Goal: Information Seeking & Learning: Find specific fact

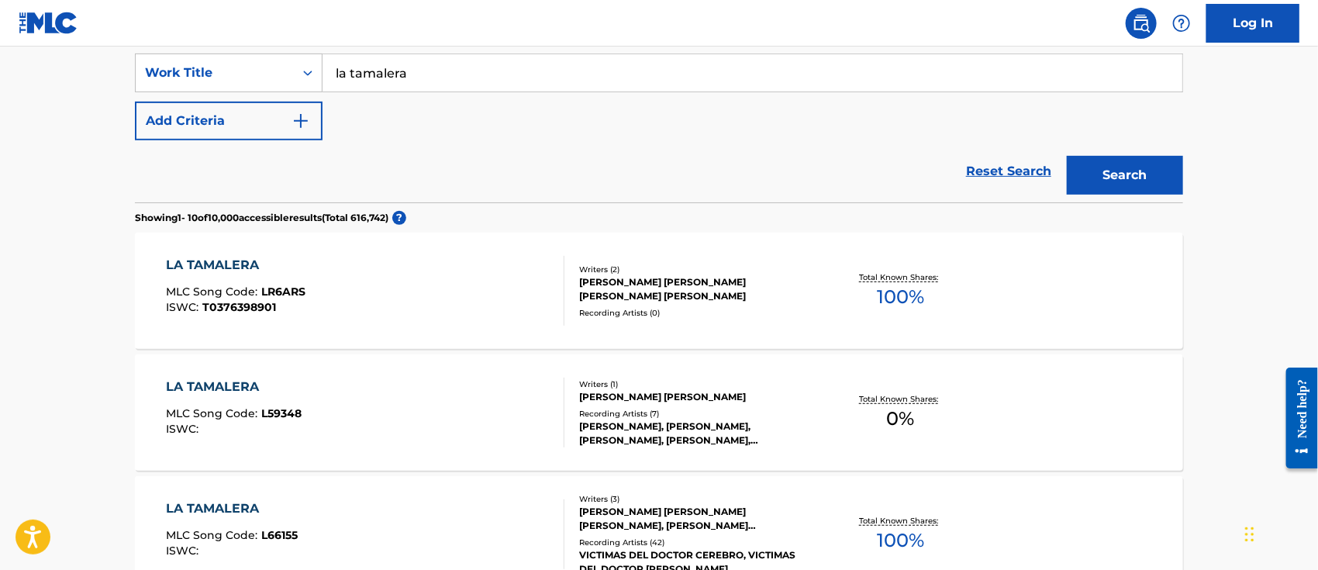
scroll to position [296, 0]
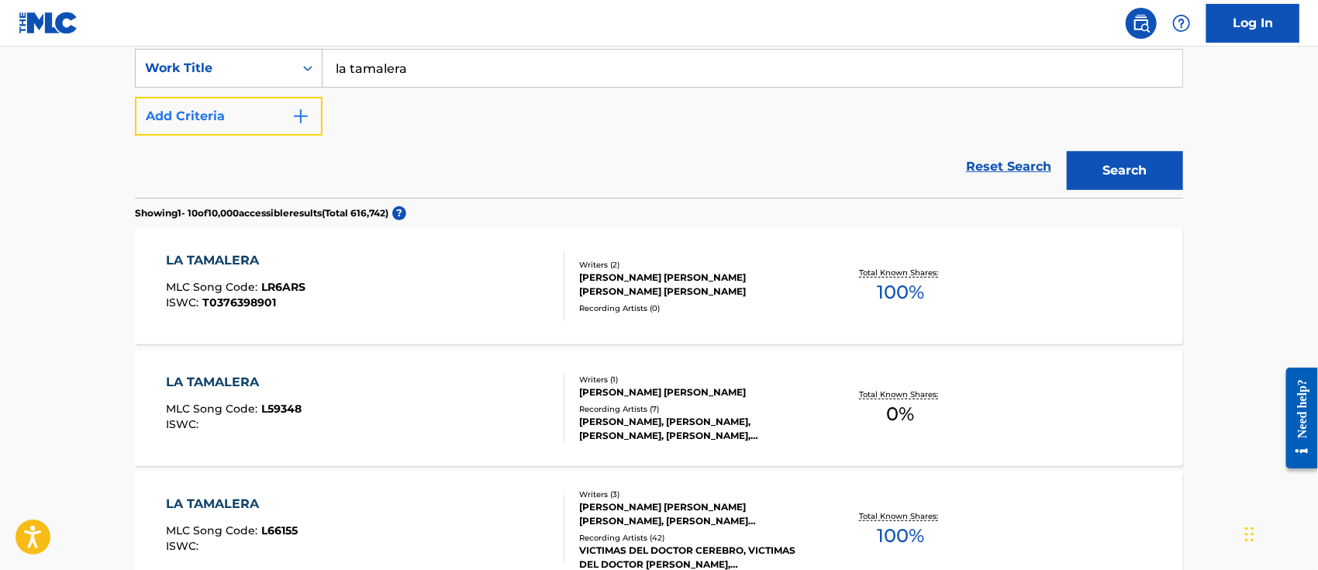
click at [312, 109] on button "Add Criteria" at bounding box center [229, 116] width 188 height 39
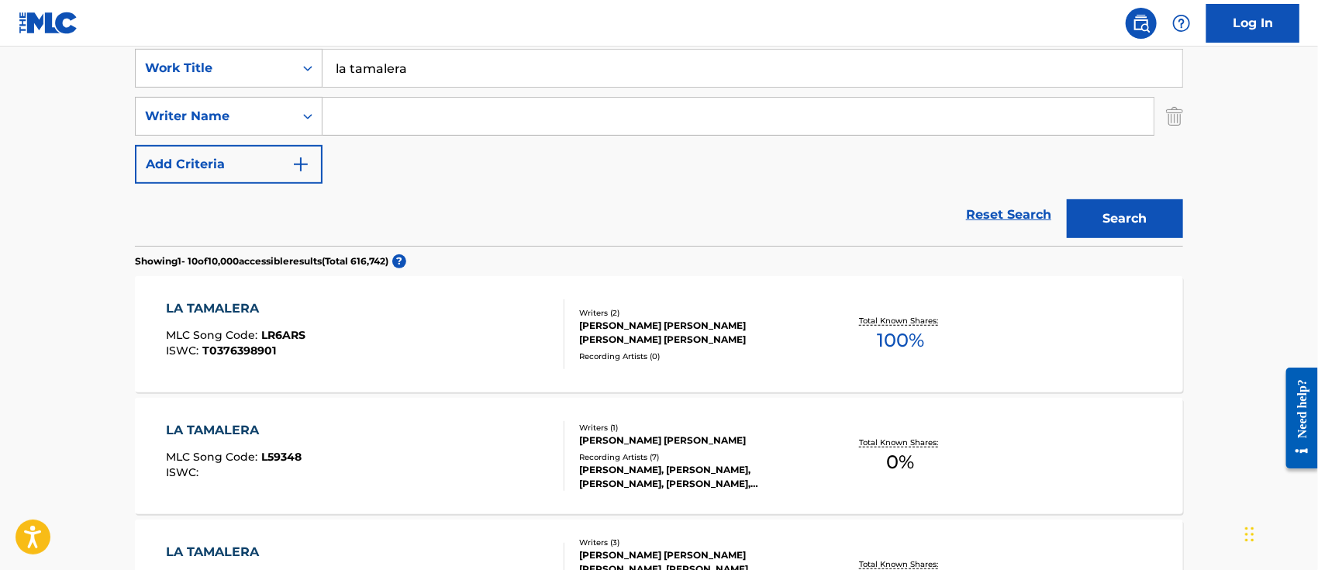
click at [377, 120] on input "Search Form" at bounding box center [737, 116] width 831 height 37
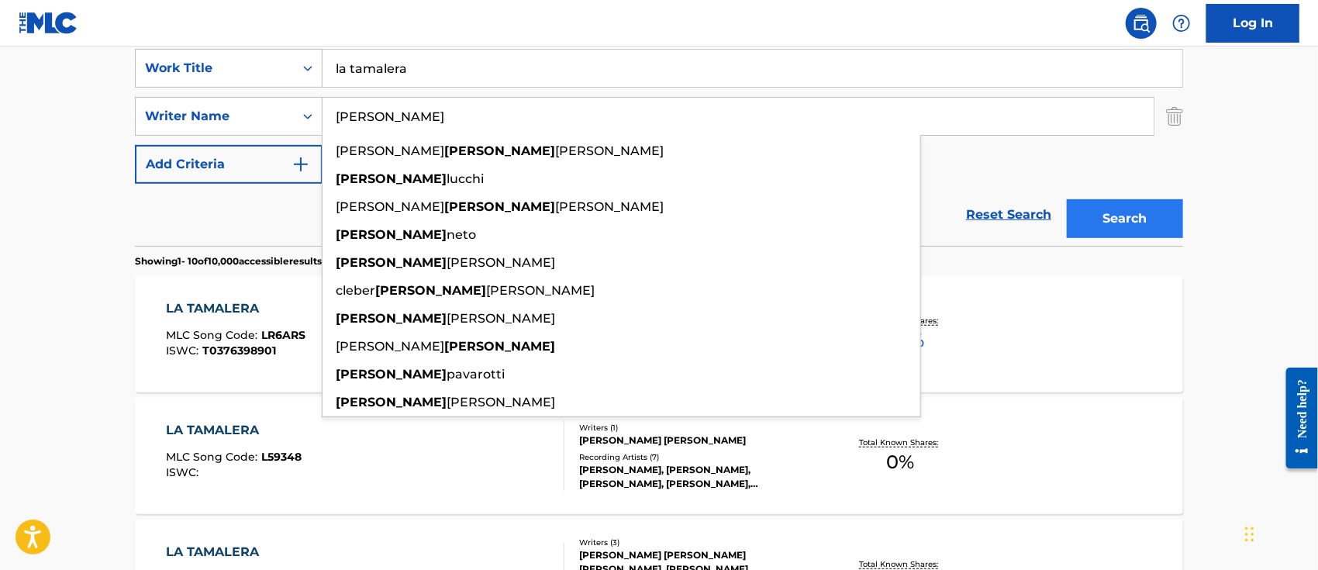
type input "[PERSON_NAME]"
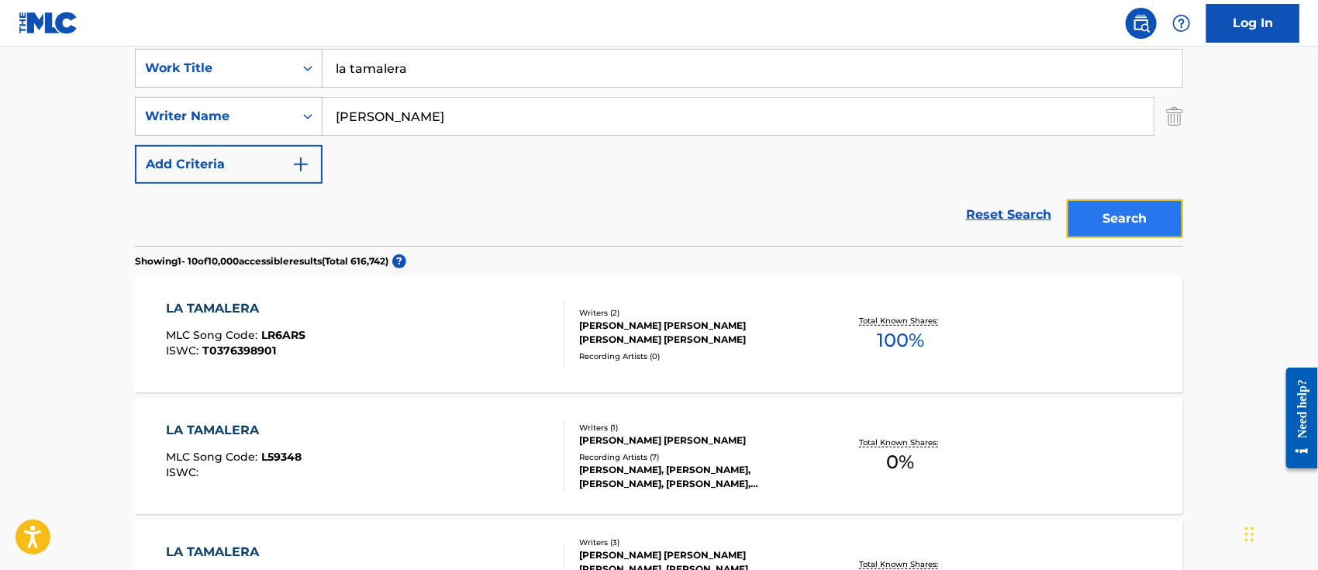
click at [1160, 217] on button "Search" at bounding box center [1125, 218] width 116 height 39
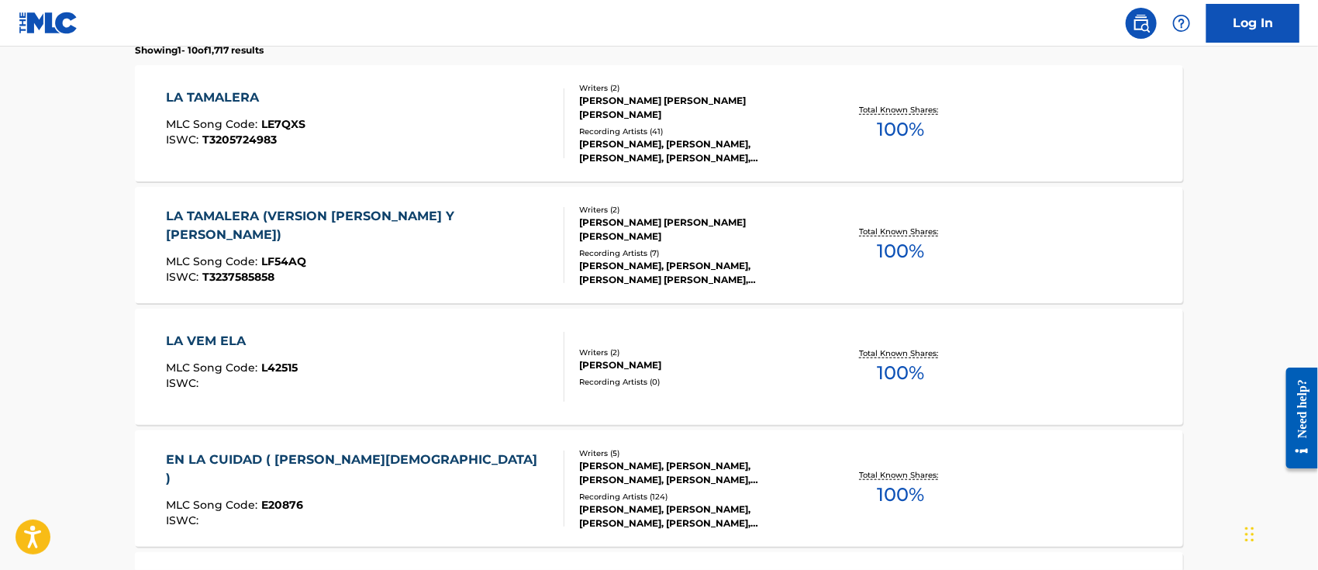
scroll to position [537, 0]
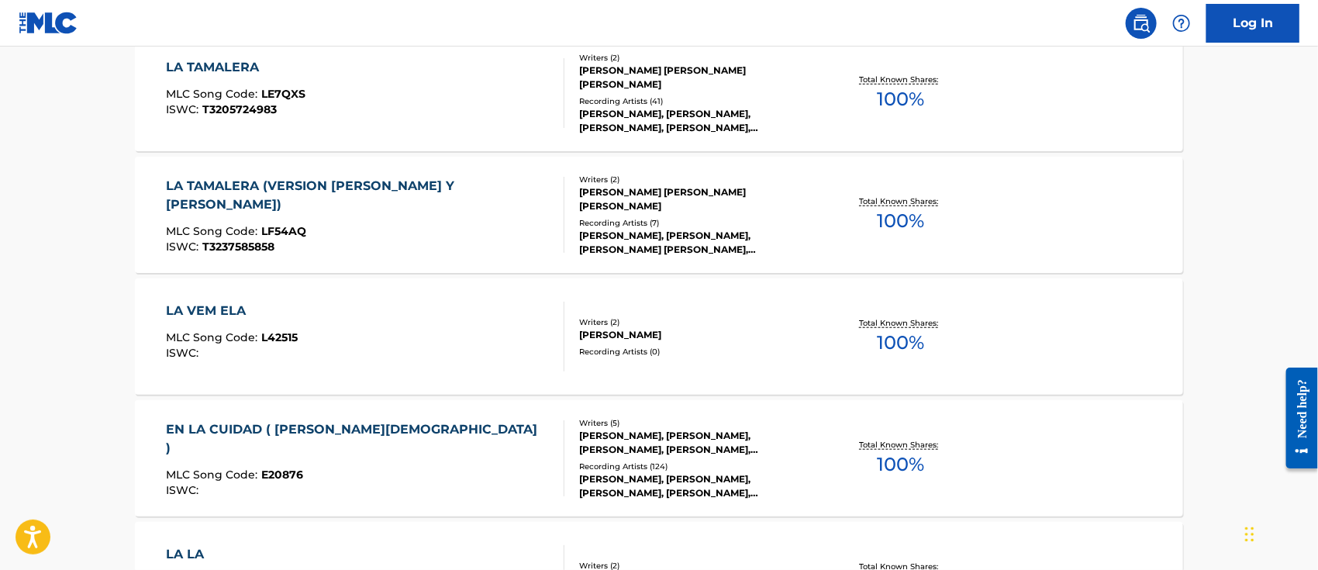
click at [388, 214] on div "LA TAMALERA (VERSION [PERSON_NAME] Y [PERSON_NAME]) MLC Song Code : LF54AQ ISWC…" at bounding box center [359, 215] width 385 height 76
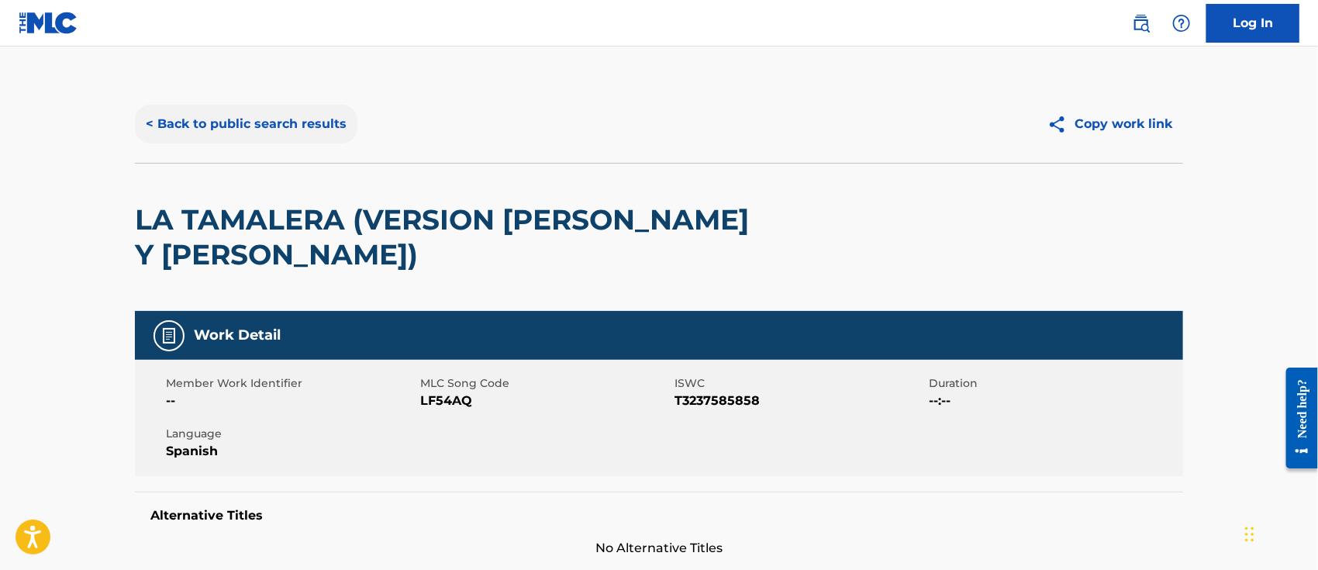
click at [321, 117] on button "< Back to public search results" at bounding box center [246, 124] width 222 height 39
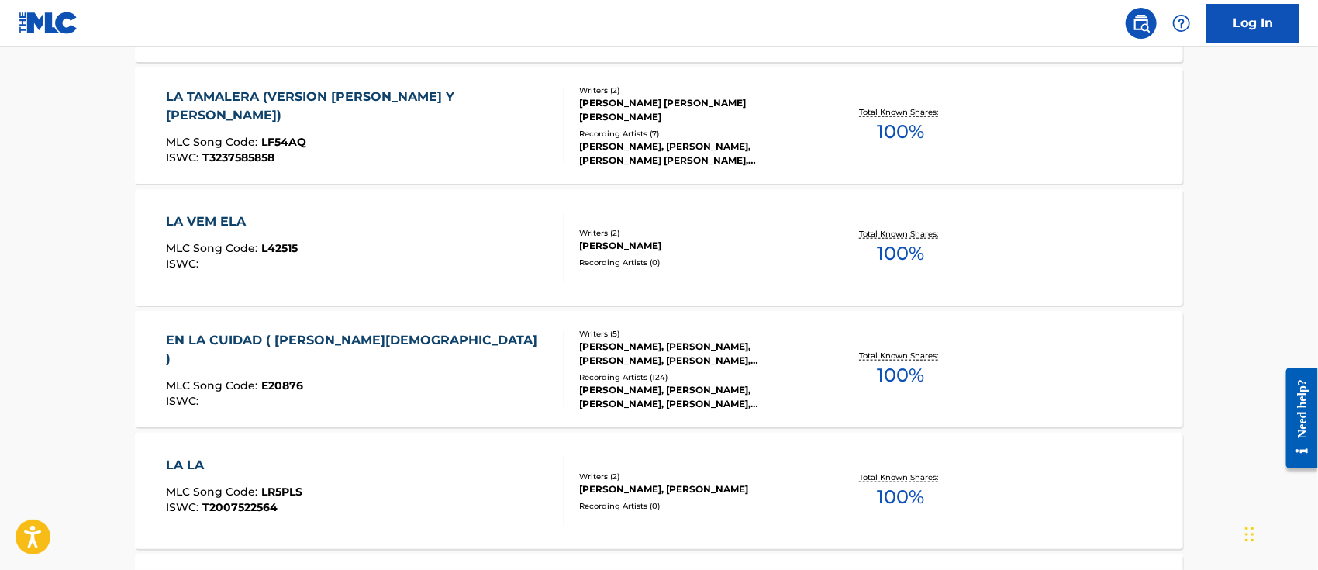
scroll to position [385, 0]
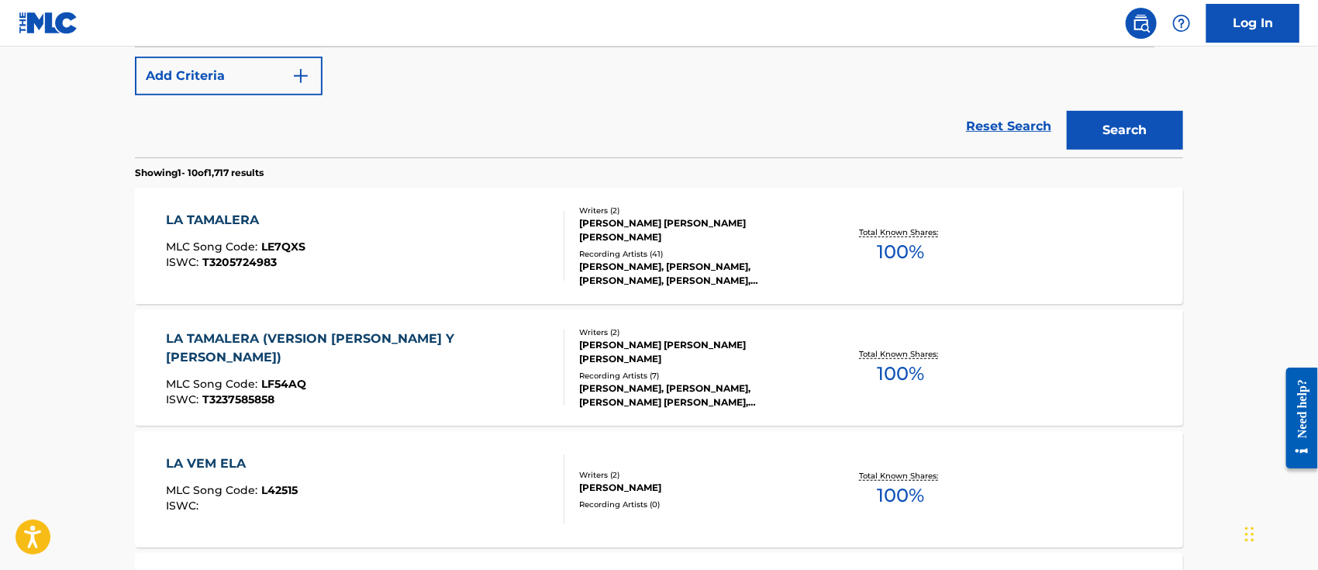
click at [335, 226] on div "LA TAMALERA MLC Song Code : LE7QXS ISWC : T3205724983" at bounding box center [366, 246] width 398 height 70
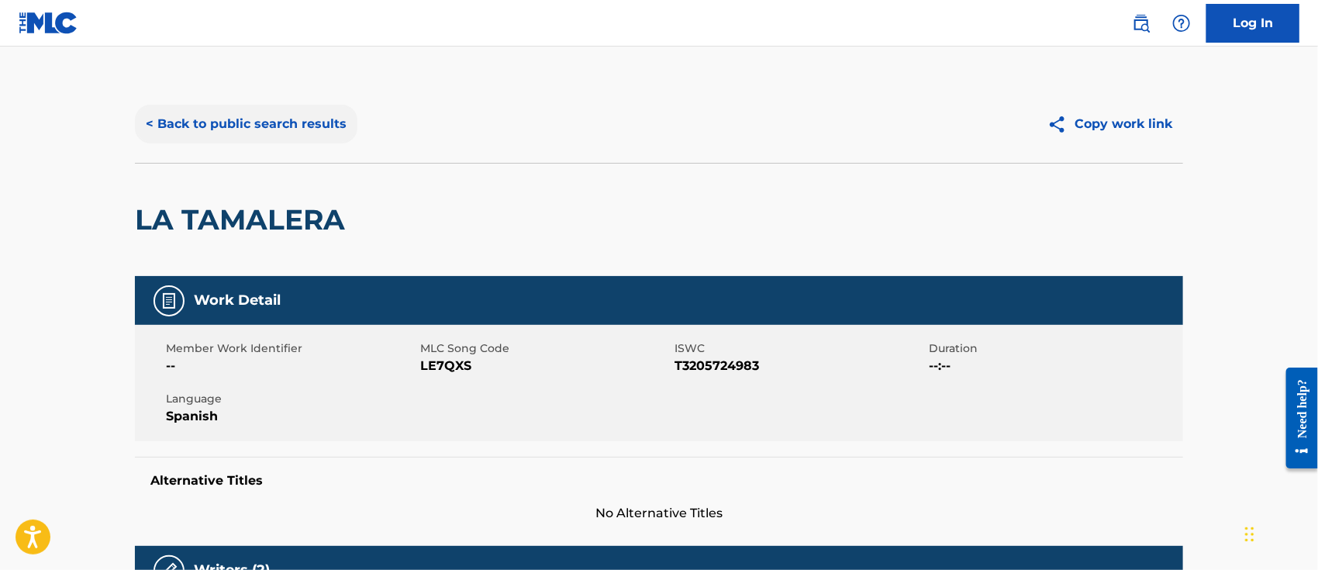
click at [254, 123] on button "< Back to public search results" at bounding box center [246, 124] width 222 height 39
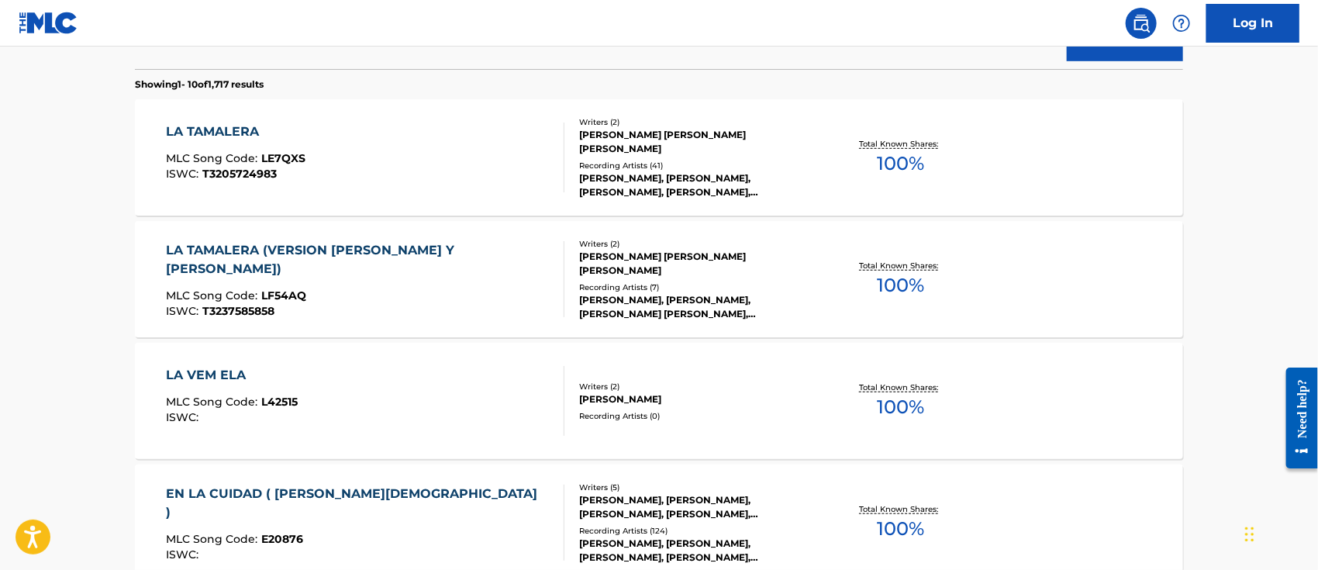
scroll to position [232, 0]
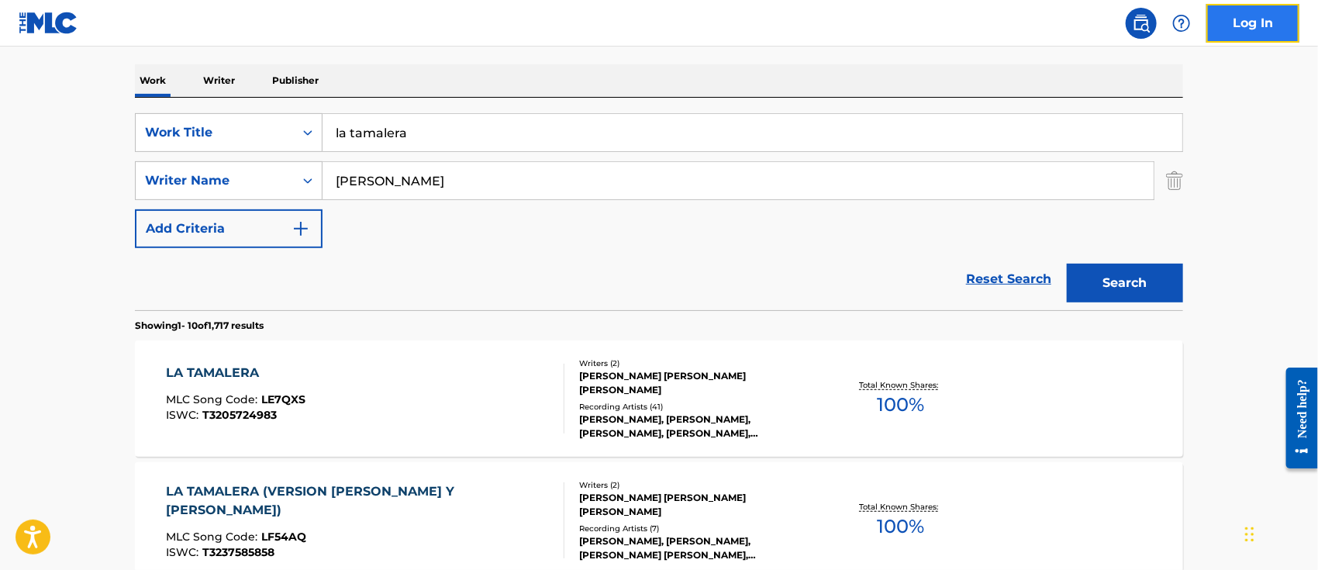
click at [1246, 16] on link "Log In" at bounding box center [1252, 23] width 93 height 39
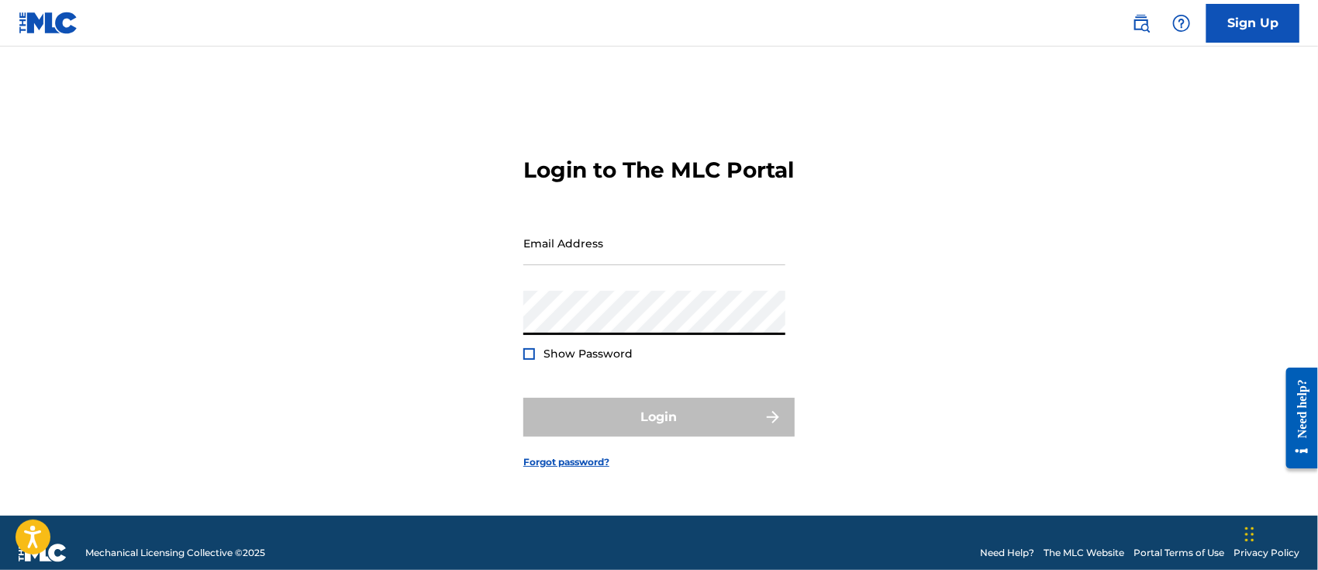
type input "[PERSON_NAME][EMAIL_ADDRESS][DOMAIN_NAME]"
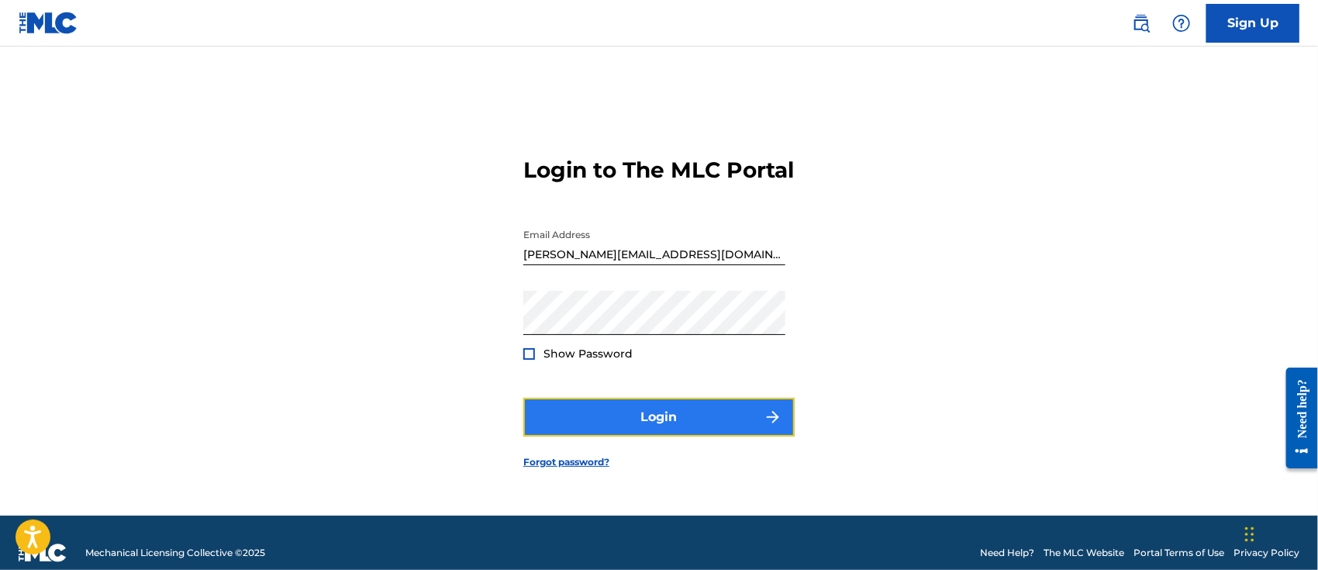
click at [678, 423] on button "Login" at bounding box center [658, 417] width 271 height 39
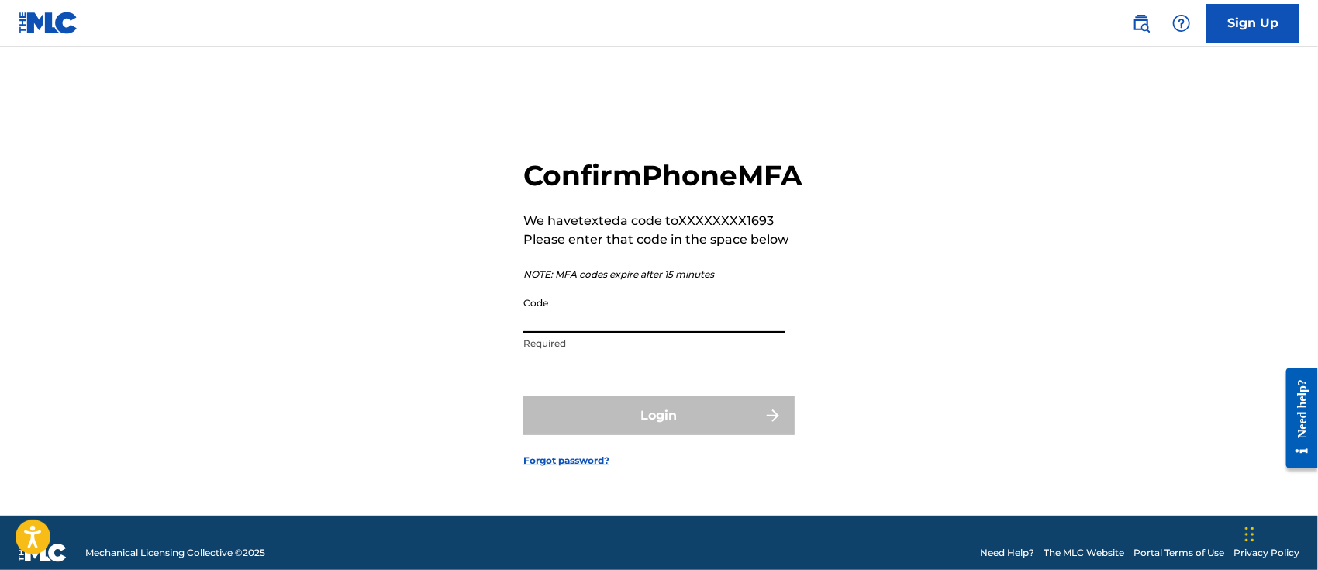
click at [602, 333] on input "Code" at bounding box center [654, 311] width 262 height 44
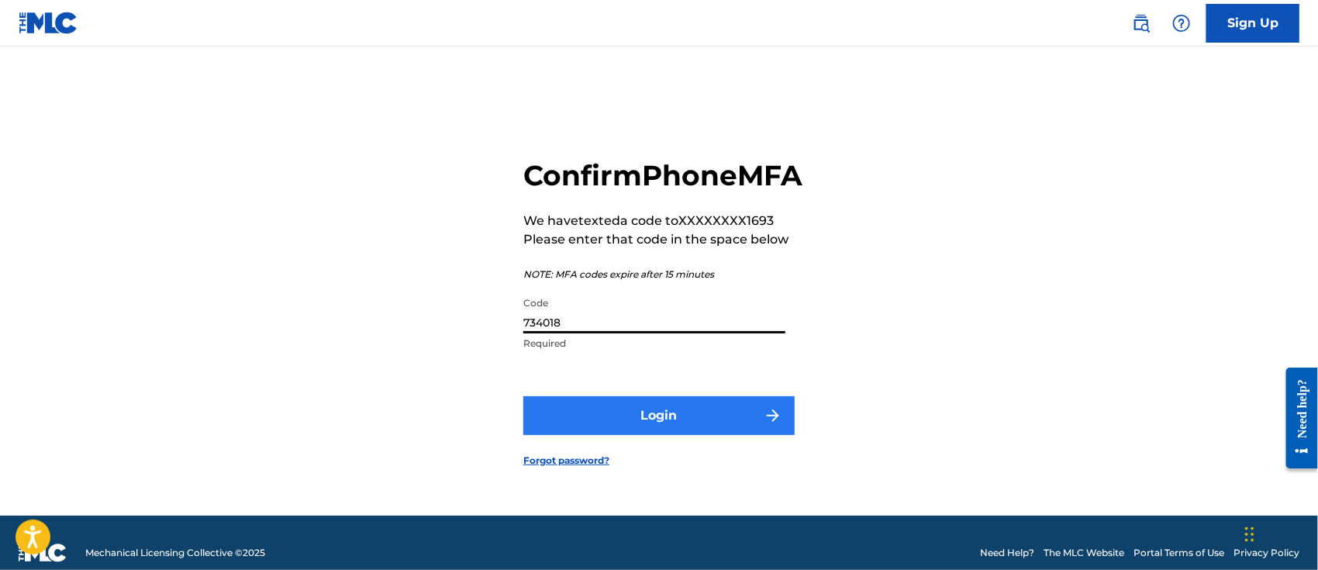
type input "734018"
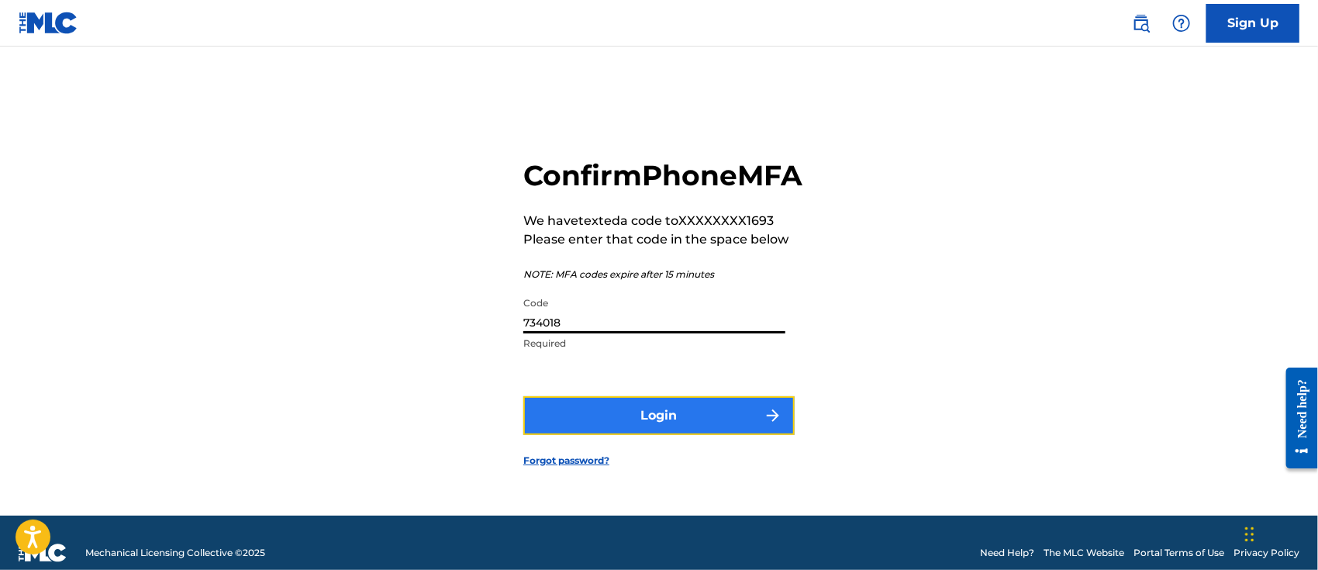
click at [606, 426] on button "Login" at bounding box center [658, 415] width 271 height 39
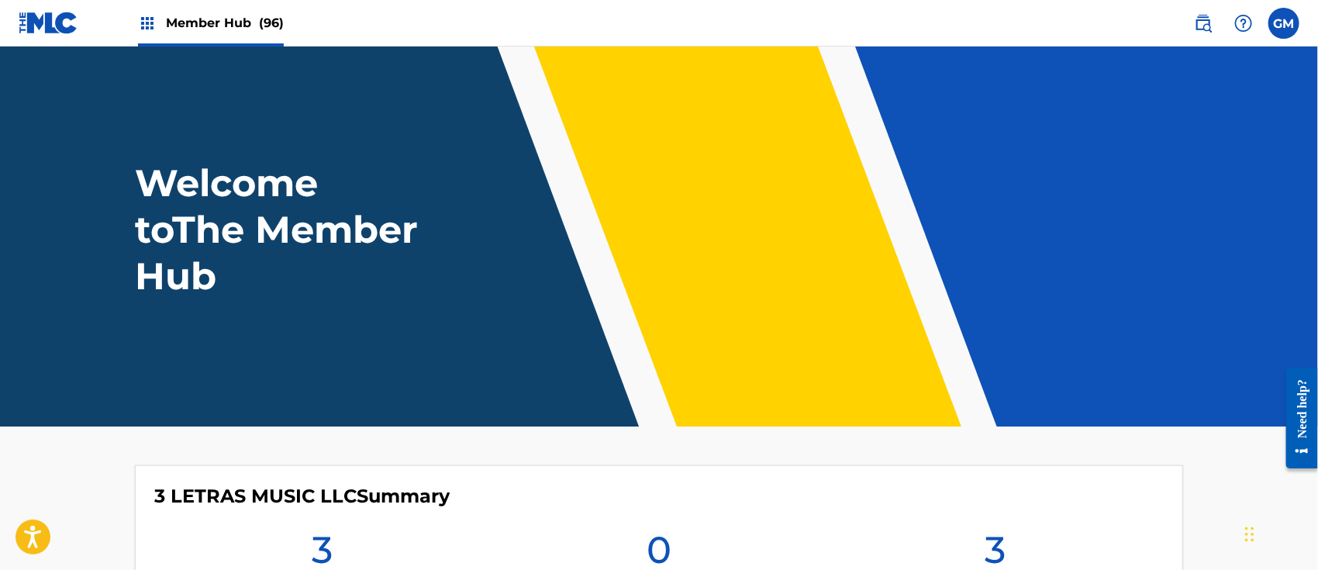
click at [239, 17] on span "Member Hub (96)" at bounding box center [225, 23] width 118 height 18
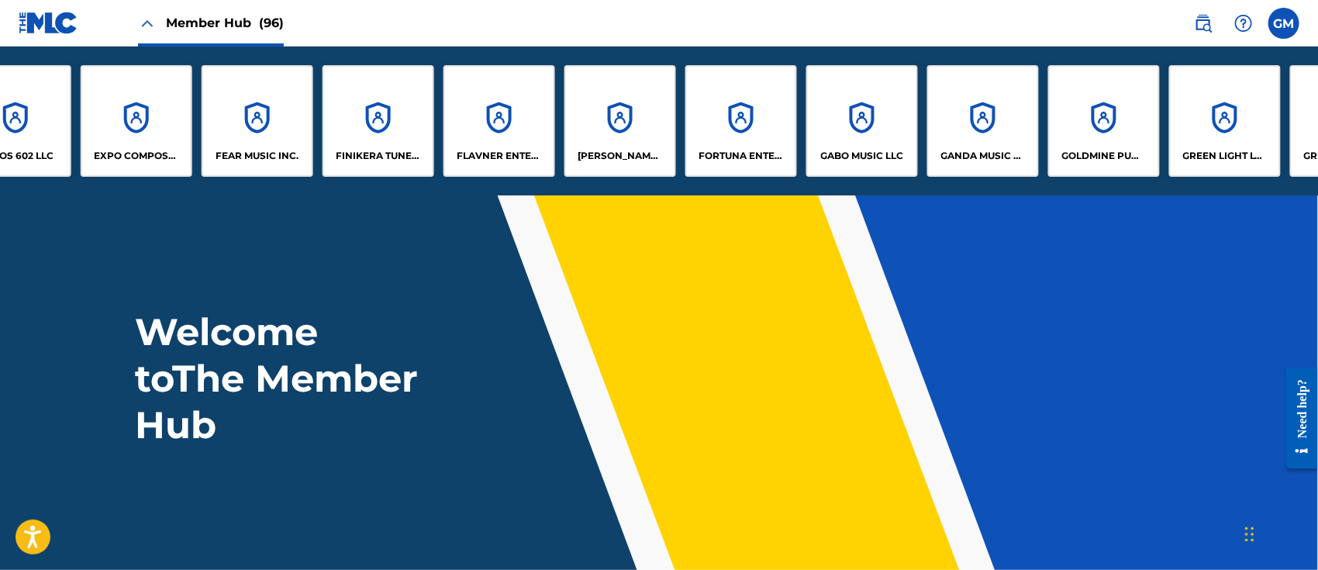
scroll to position [0, 3723]
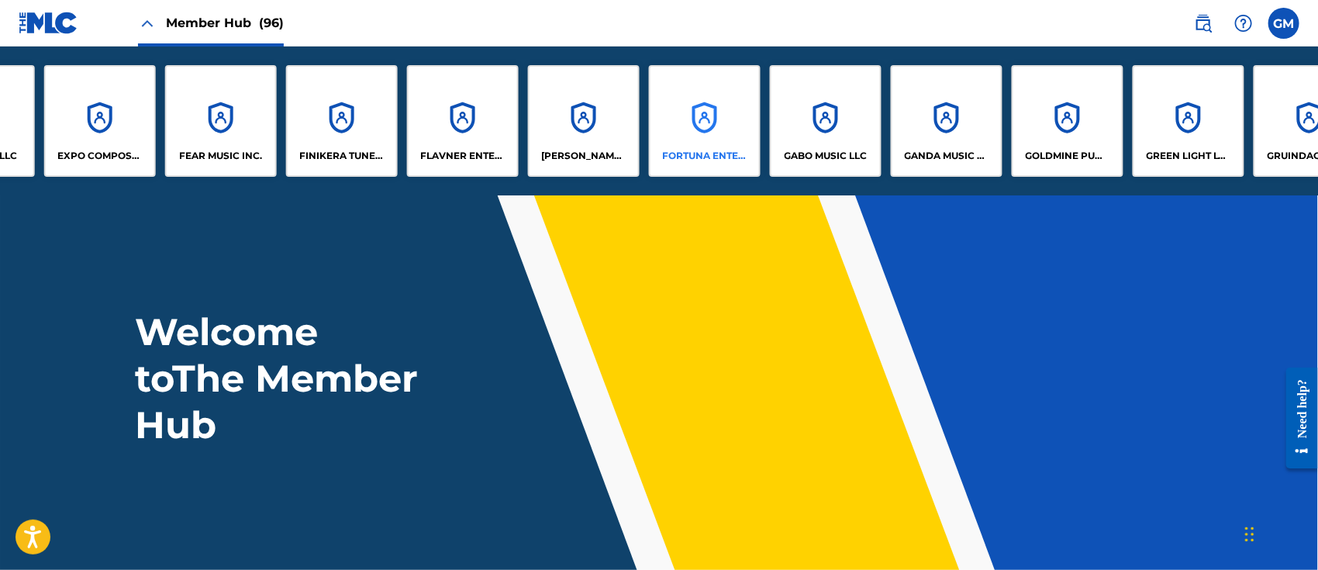
click at [715, 136] on div "FORTUNA ENTERTAINMENT, LLC" at bounding box center [705, 121] width 112 height 112
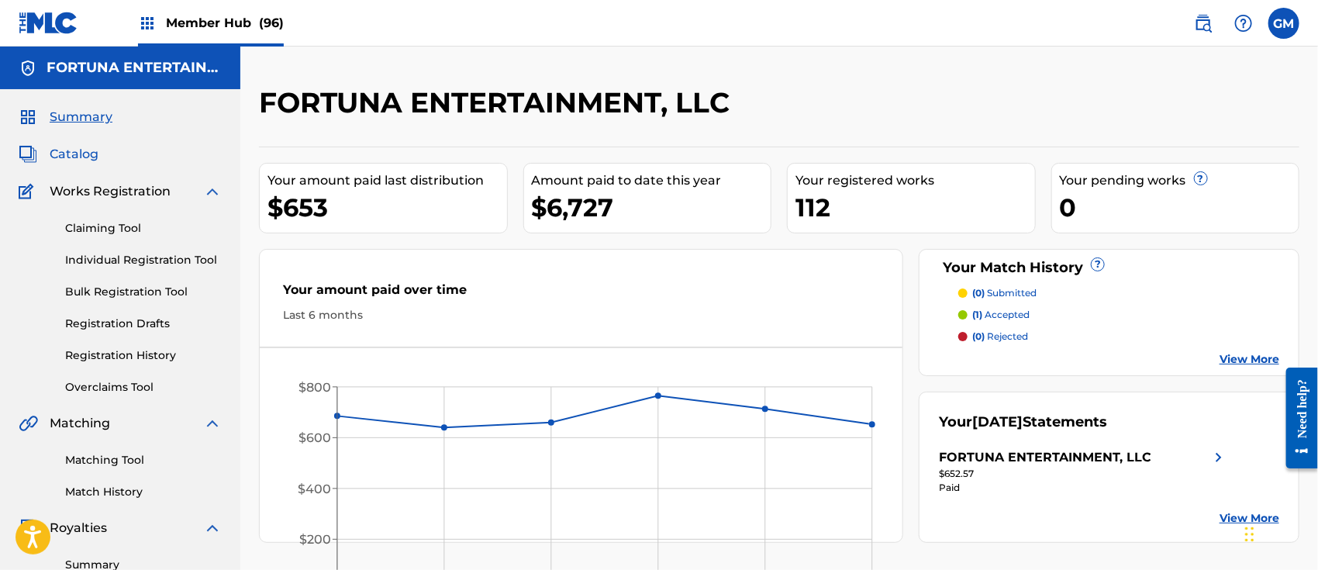
click at [78, 156] on span "Catalog" at bounding box center [74, 154] width 49 height 19
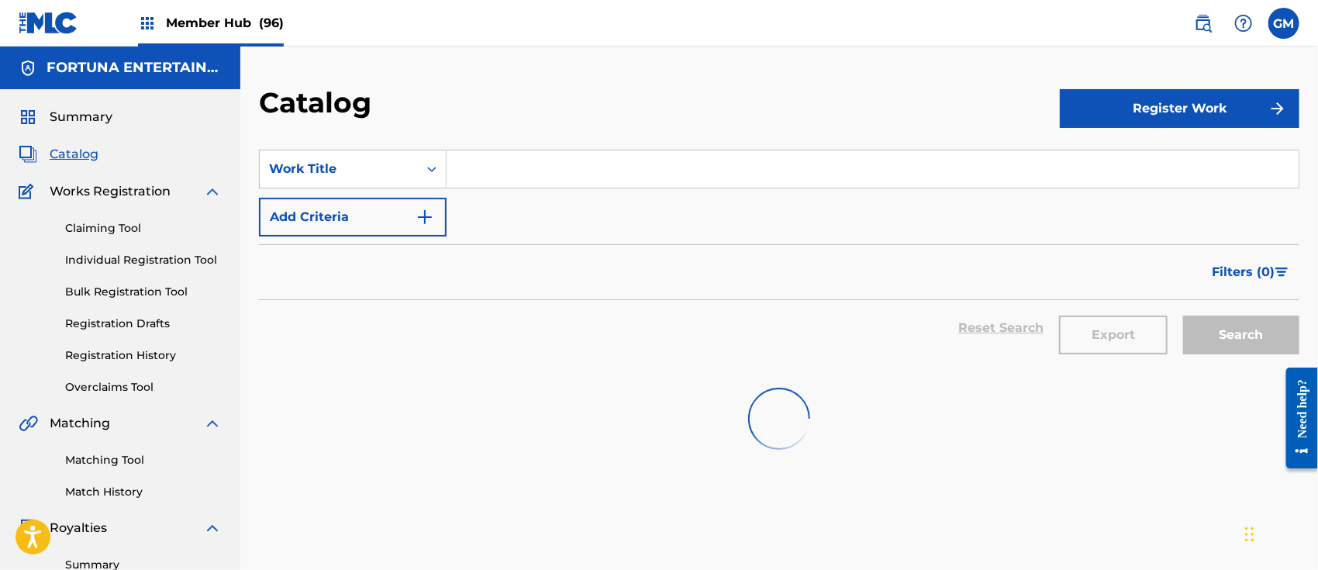
click at [520, 157] on input "Search Form" at bounding box center [873, 168] width 852 height 37
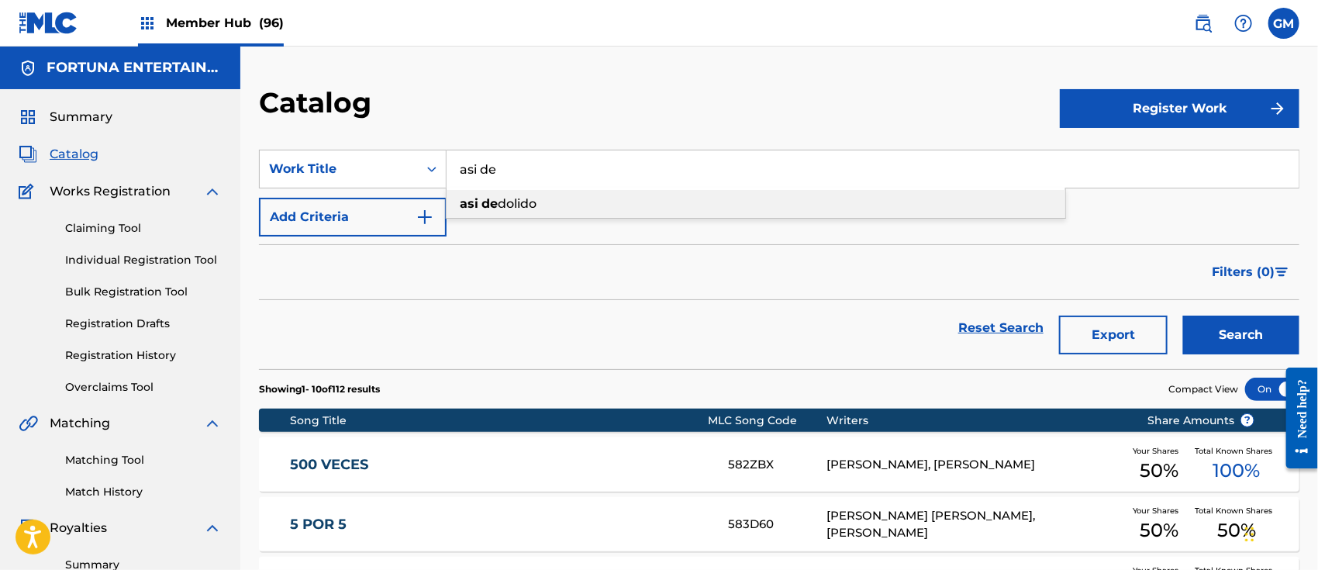
click at [509, 207] on span "dolido" at bounding box center [517, 203] width 39 height 15
type input "asi de dolido"
click at [1228, 326] on button "Search" at bounding box center [1241, 335] width 116 height 39
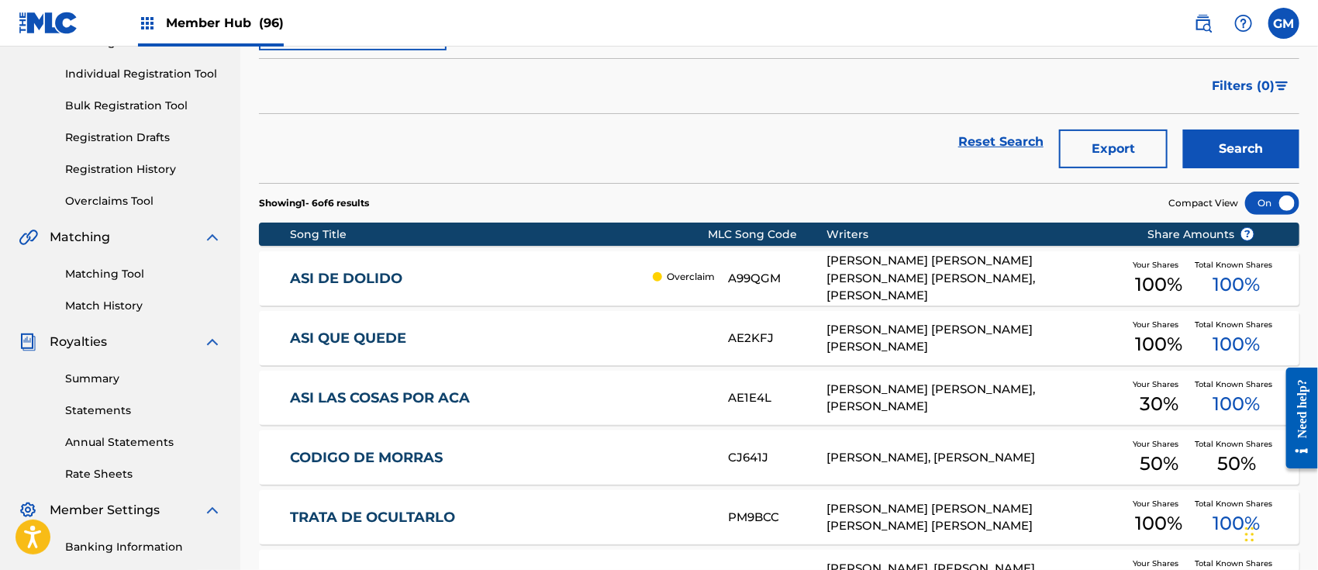
scroll to position [241, 0]
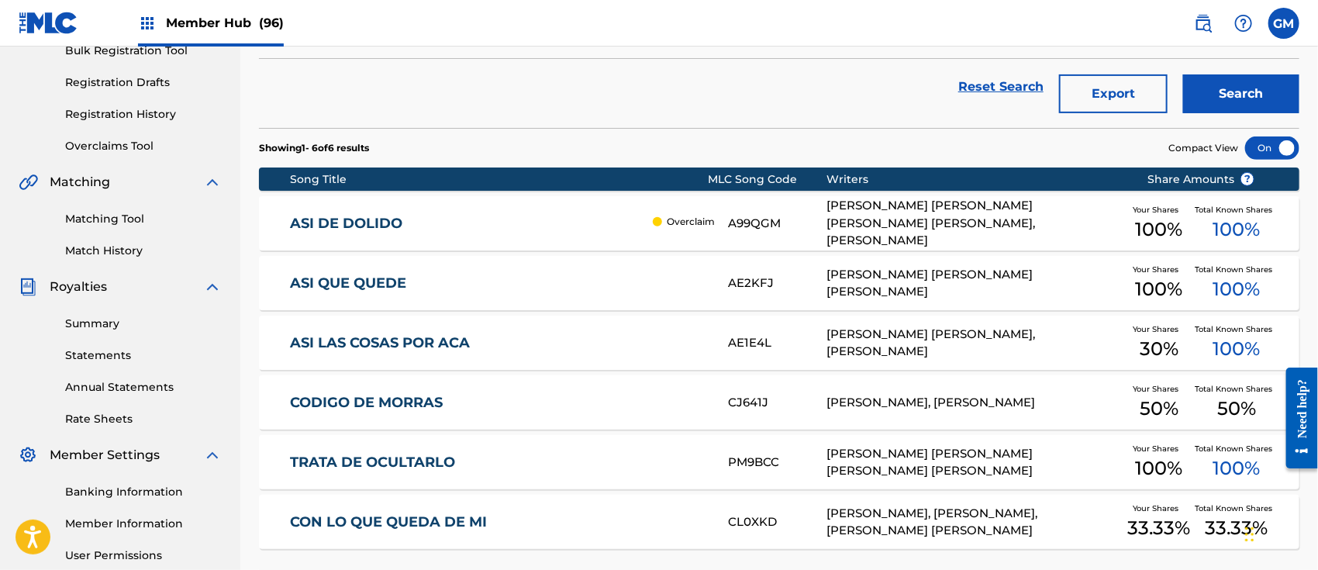
click at [578, 216] on link "ASI DE DOLIDO" at bounding box center [467, 224] width 355 height 18
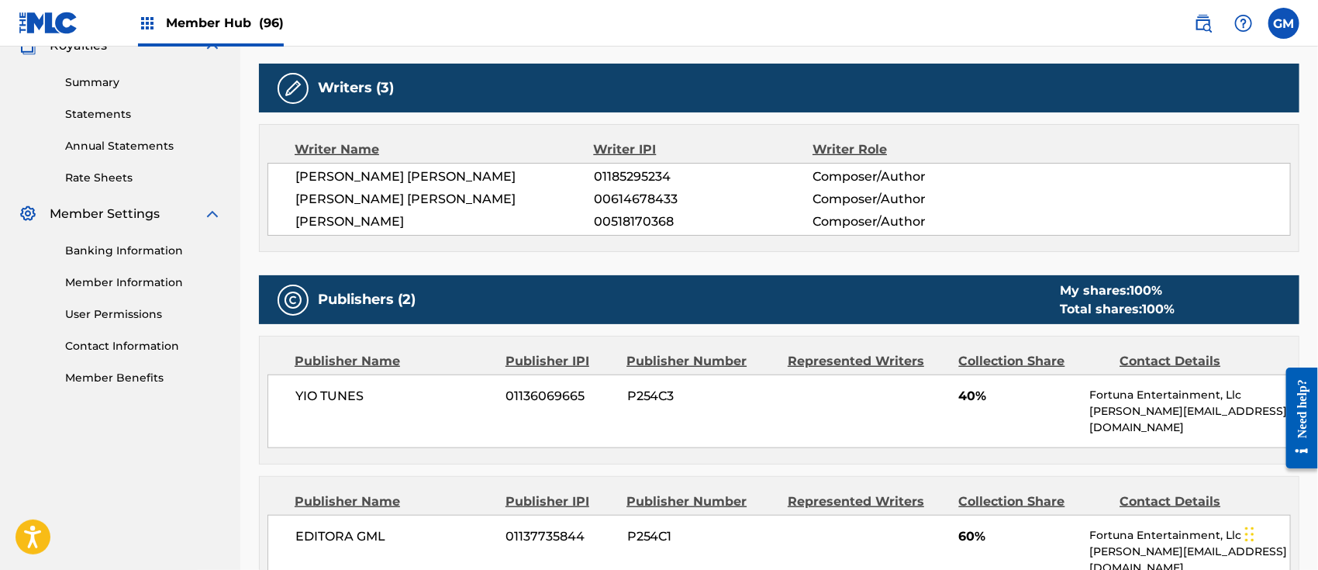
scroll to position [241, 0]
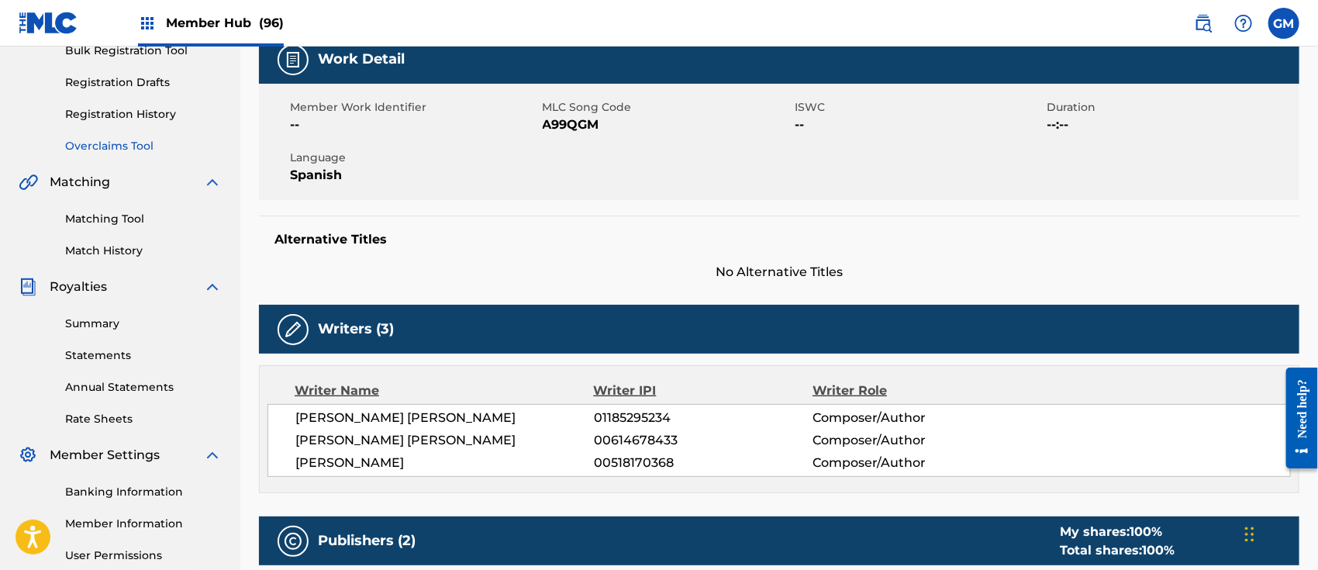
click at [136, 148] on link "Overclaims Tool" at bounding box center [143, 146] width 157 height 16
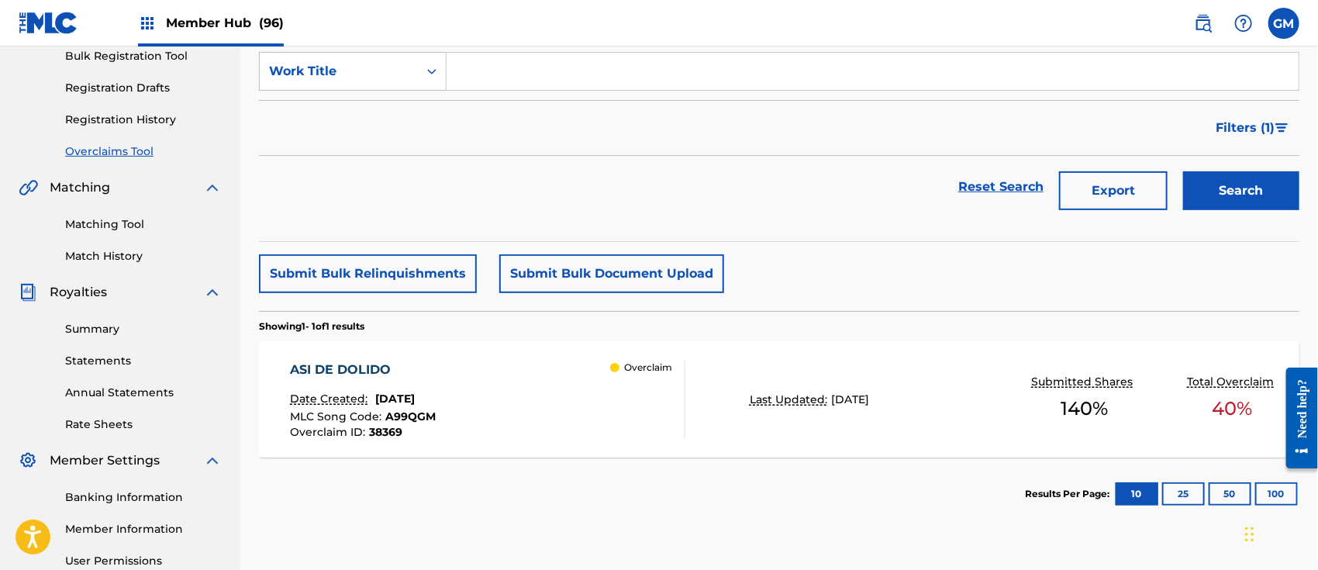
scroll to position [241, 0]
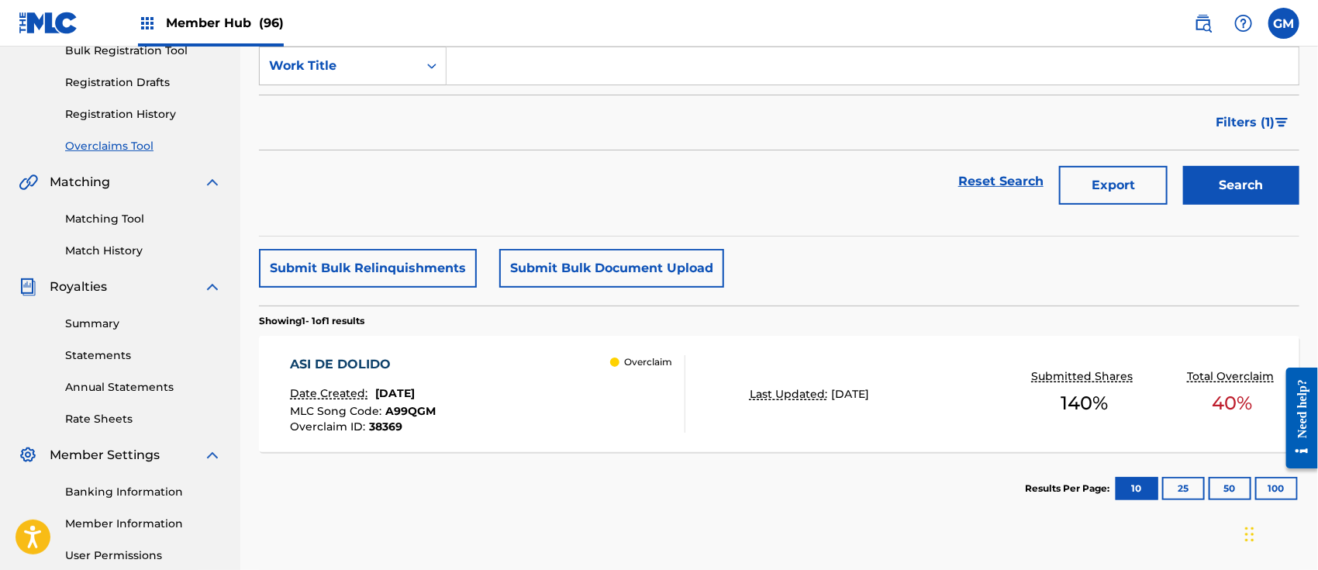
click at [533, 382] on div "ASI DE DOLIDO Date Created: [DATE] MLC Song Code : A99QGM Overclaim ID : 38369 …" at bounding box center [487, 394] width 395 height 78
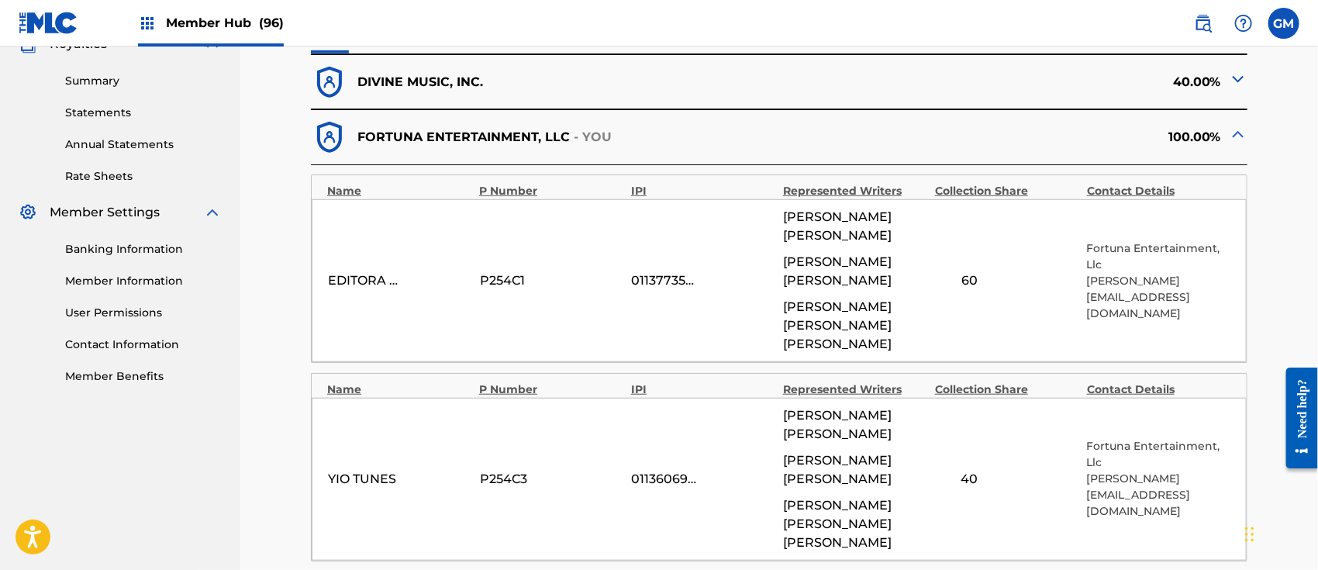
scroll to position [482, 0]
click at [1234, 81] on img at bounding box center [1238, 80] width 19 height 19
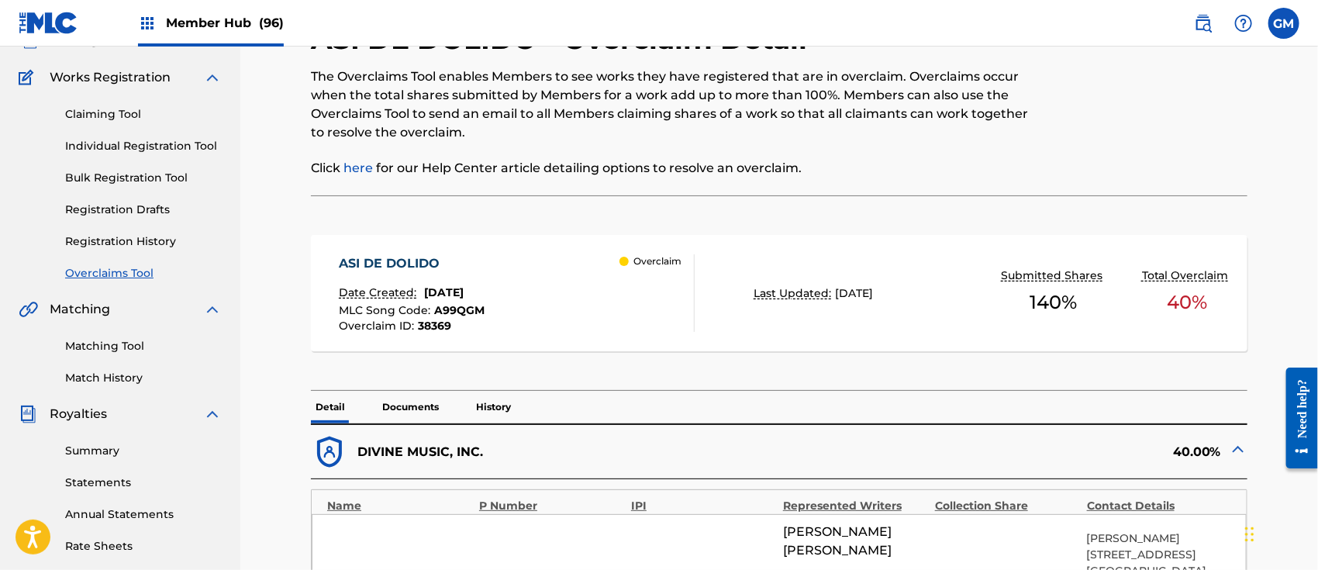
scroll to position [0, 0]
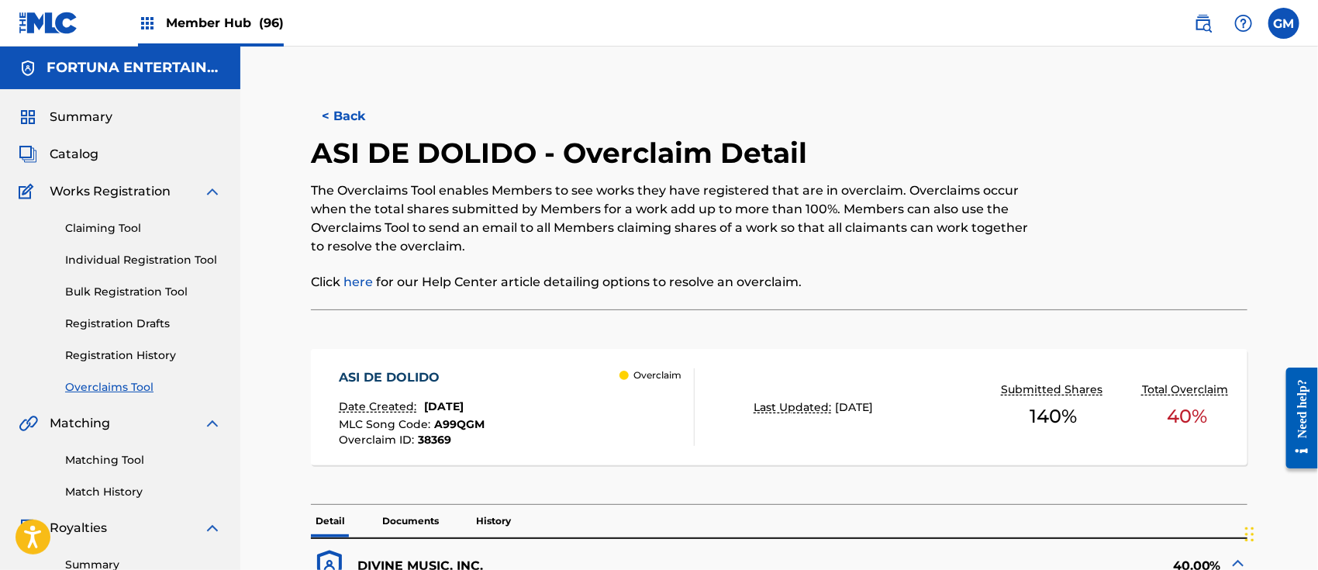
click at [243, 24] on span "Member Hub (96)" at bounding box center [225, 23] width 118 height 18
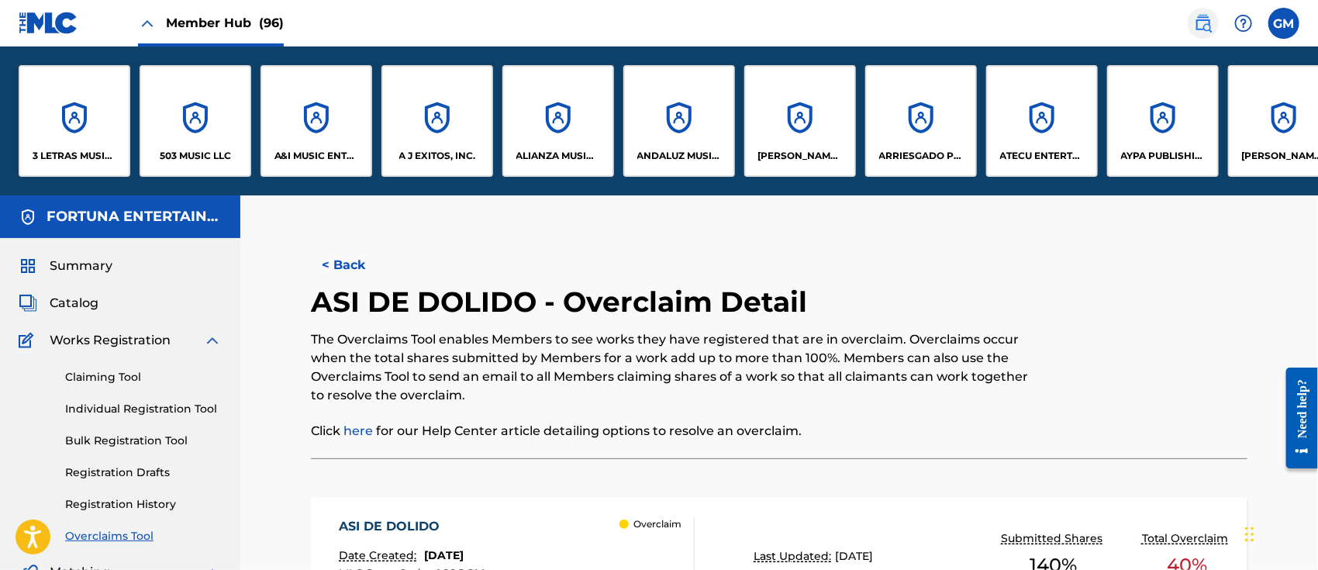
click at [1203, 22] on img at bounding box center [1203, 23] width 19 height 19
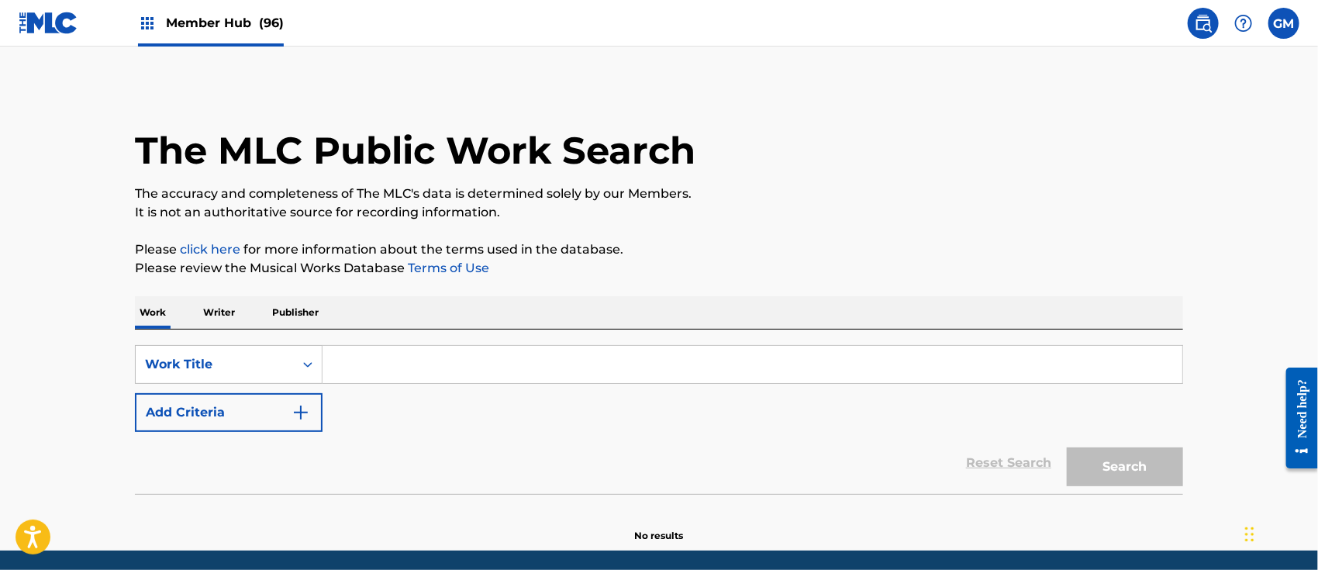
click at [391, 360] on input "Search Form" at bounding box center [752, 364] width 860 height 37
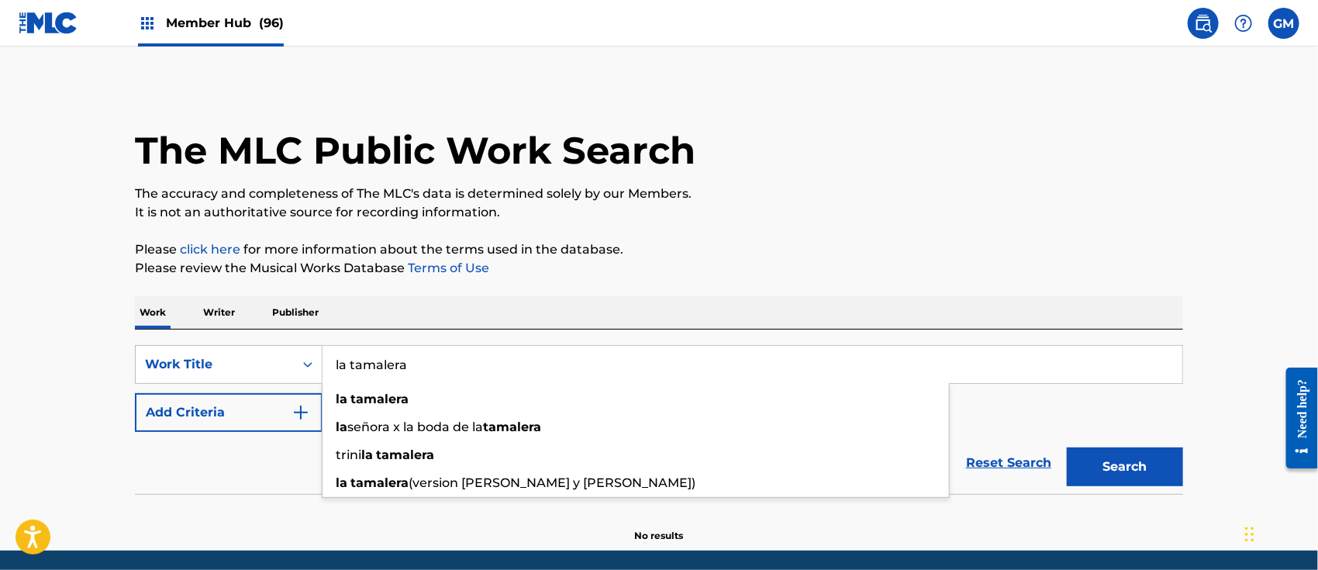
type input "la tamalera"
click at [527, 296] on div "Work Writer Publisher" at bounding box center [659, 312] width 1048 height 33
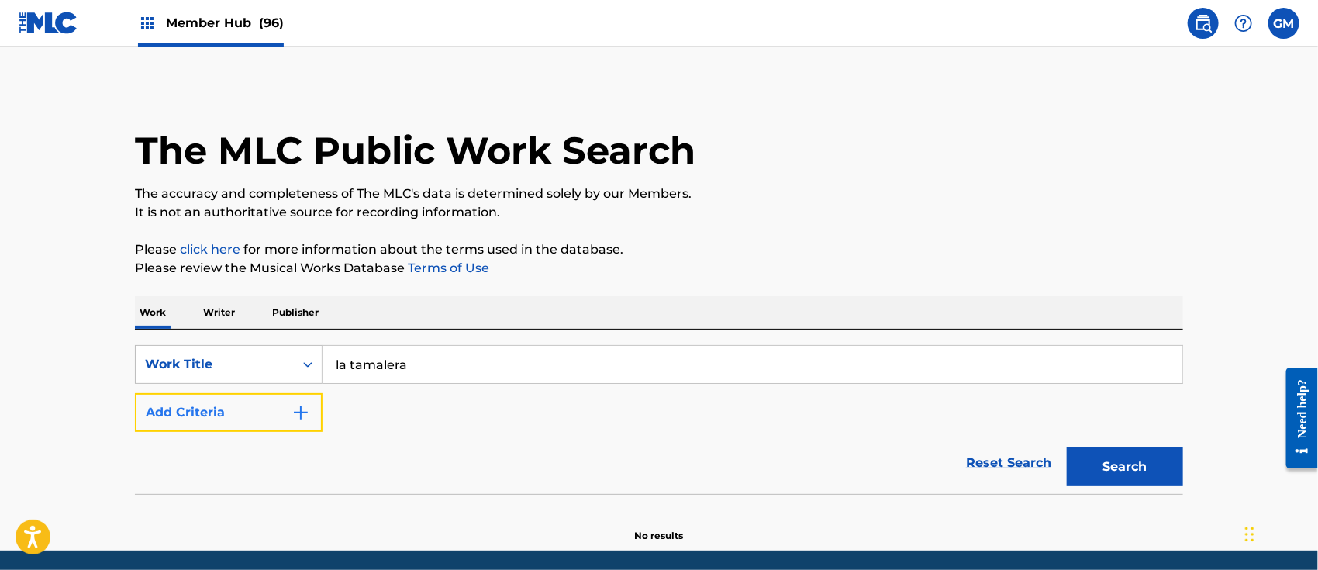
click at [306, 417] on img "Search Form" at bounding box center [300, 412] width 19 height 19
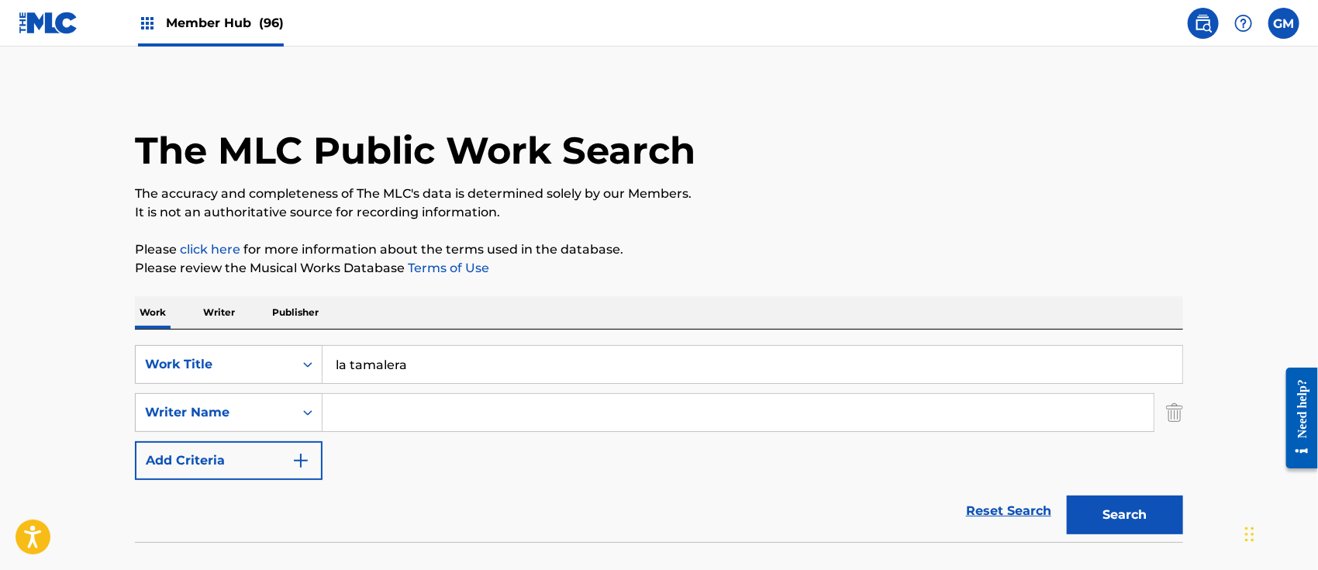
click at [366, 416] on input "Search Form" at bounding box center [737, 412] width 831 height 37
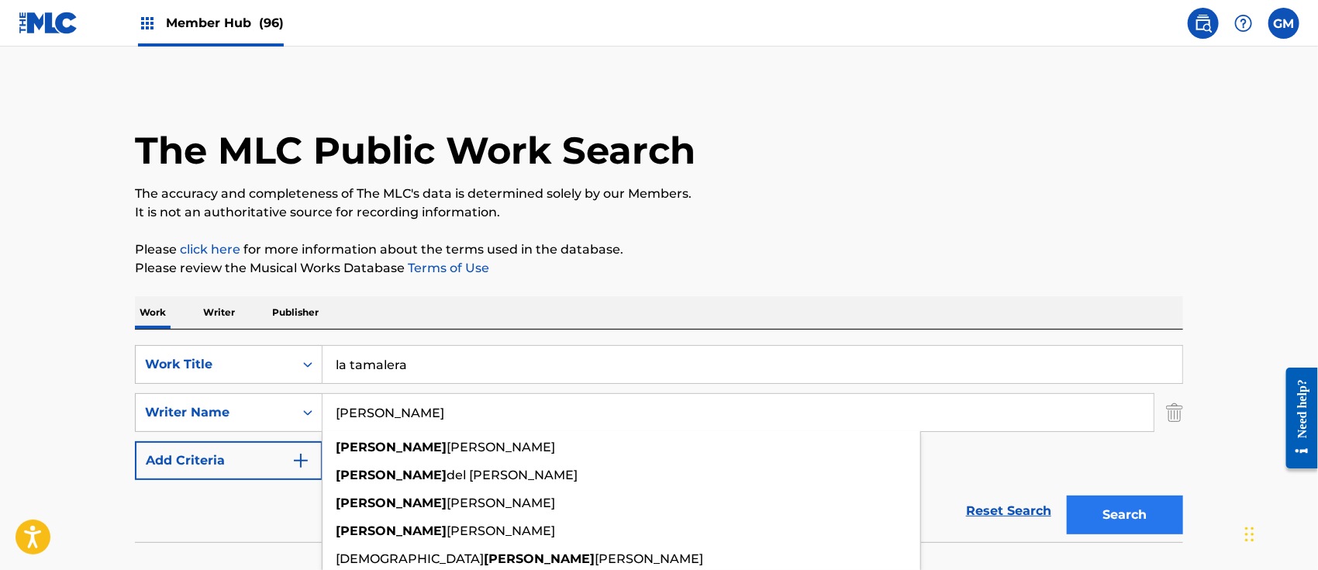
type input "[PERSON_NAME]"
click at [1110, 505] on button "Search" at bounding box center [1125, 514] width 116 height 39
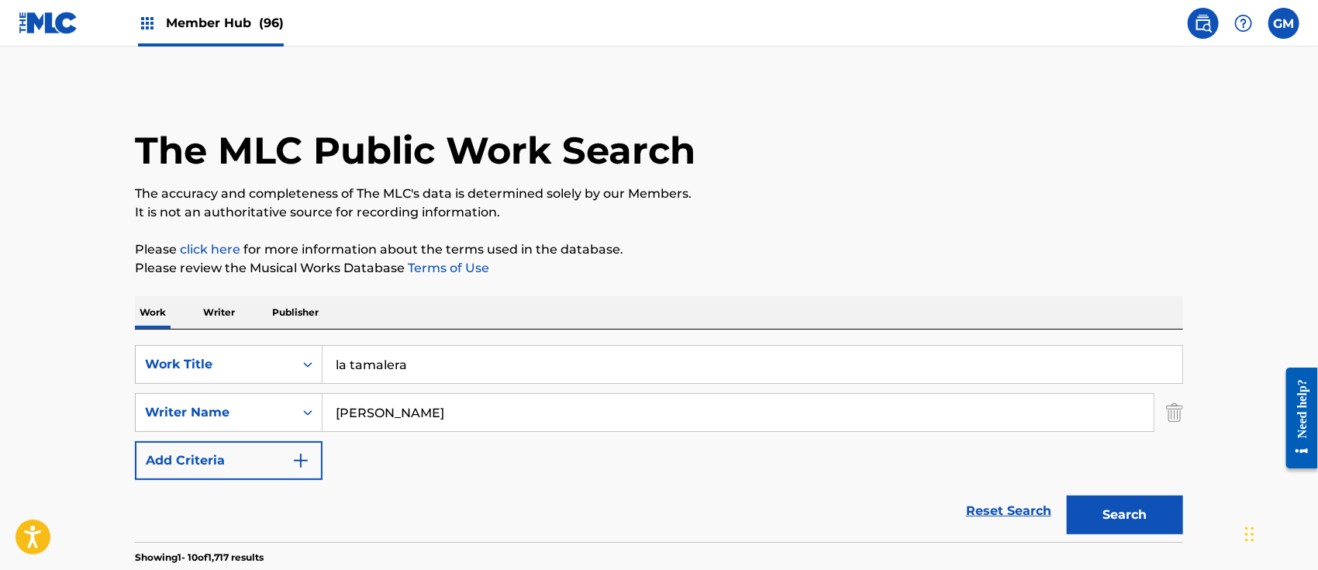
scroll to position [241, 0]
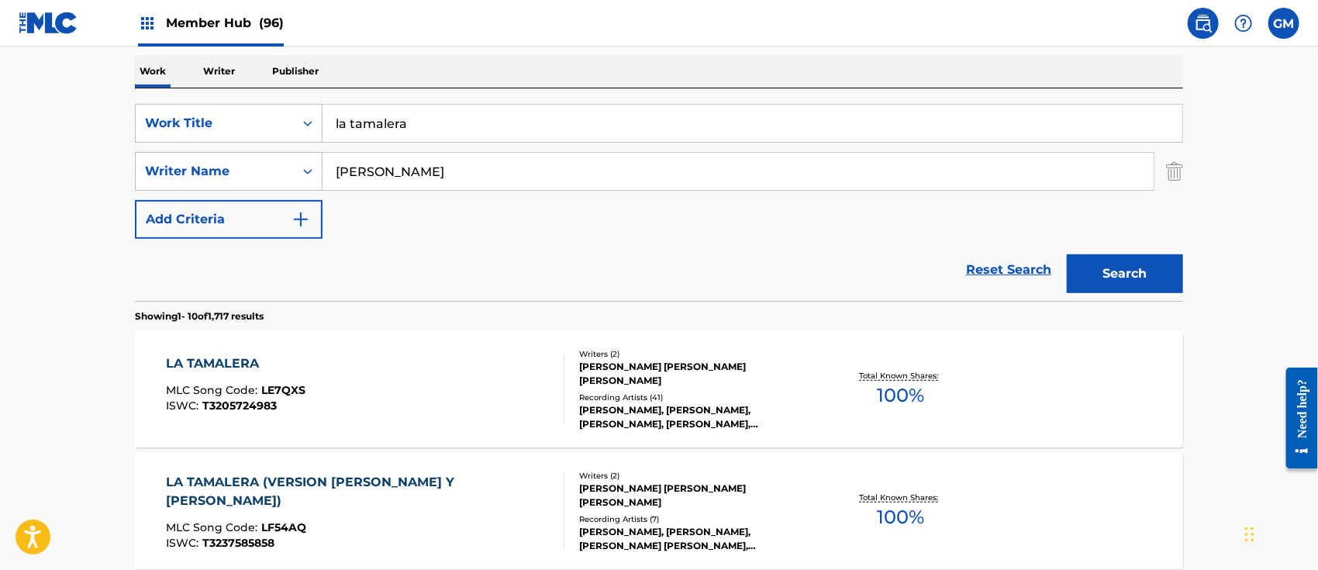
click at [350, 374] on div "LA TAMALERA MLC Song Code : LE7QXS ISWC : T3205724983" at bounding box center [366, 389] width 398 height 70
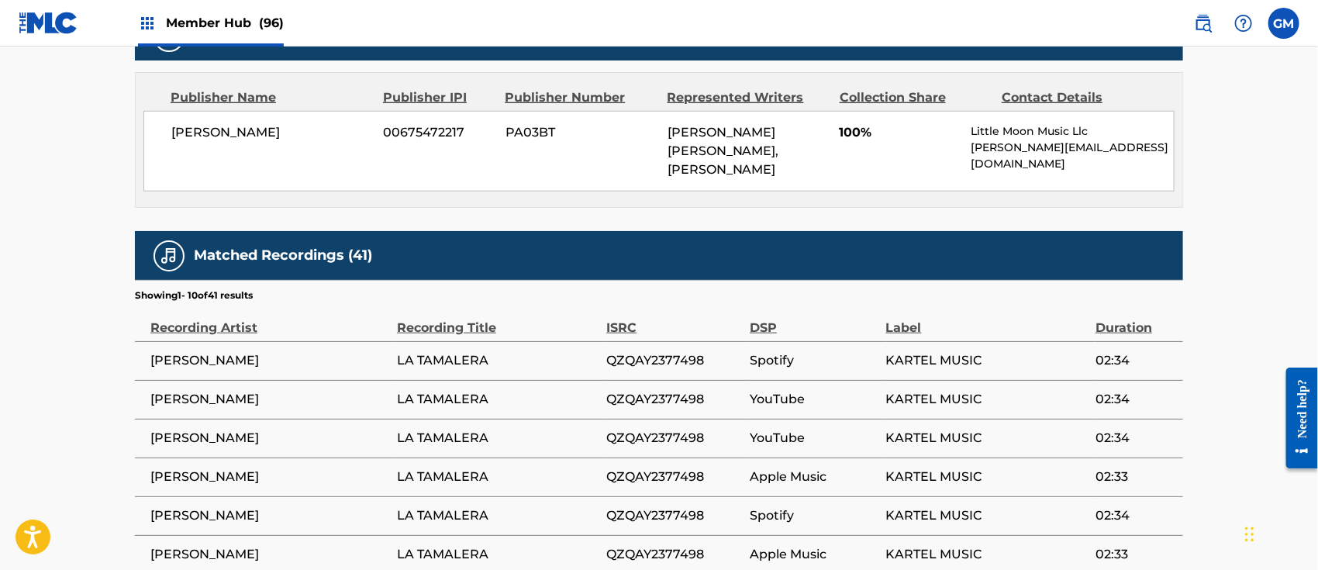
scroll to position [964, 0]
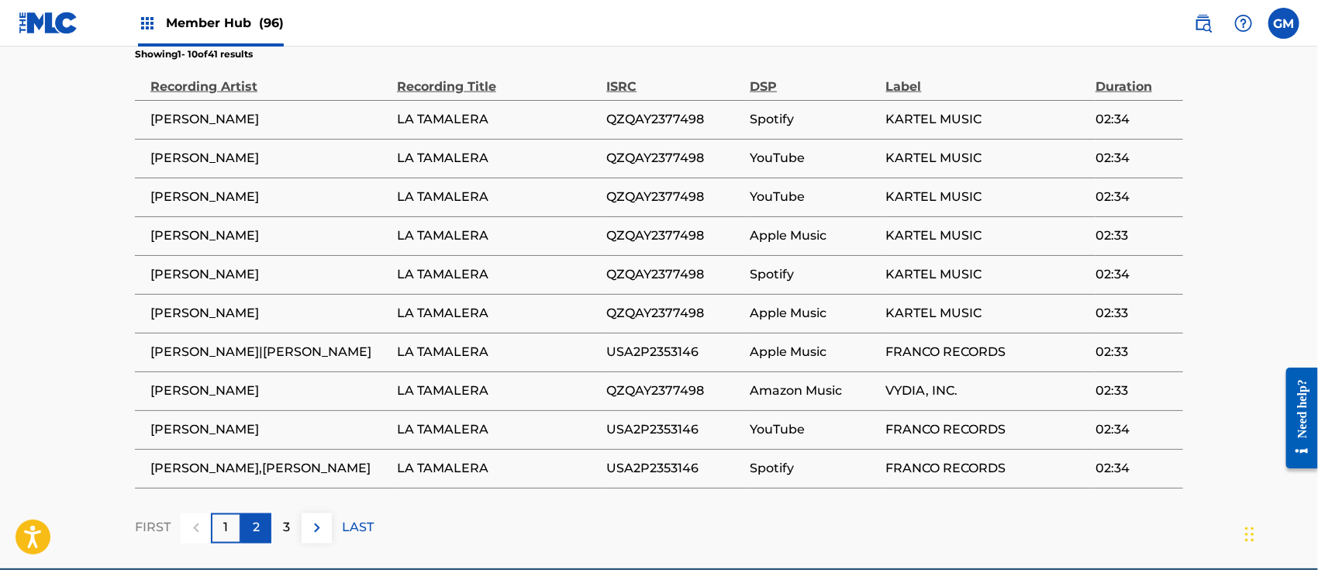
click at [257, 528] on p "2" at bounding box center [256, 528] width 7 height 19
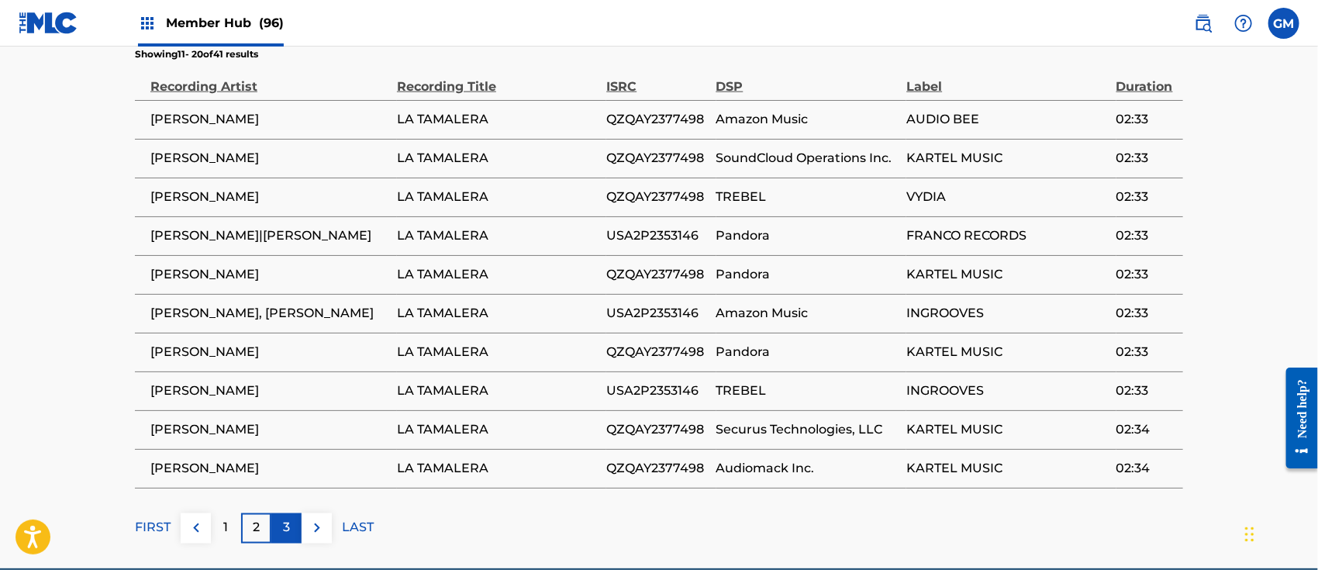
click at [285, 525] on p "3" at bounding box center [286, 528] width 7 height 19
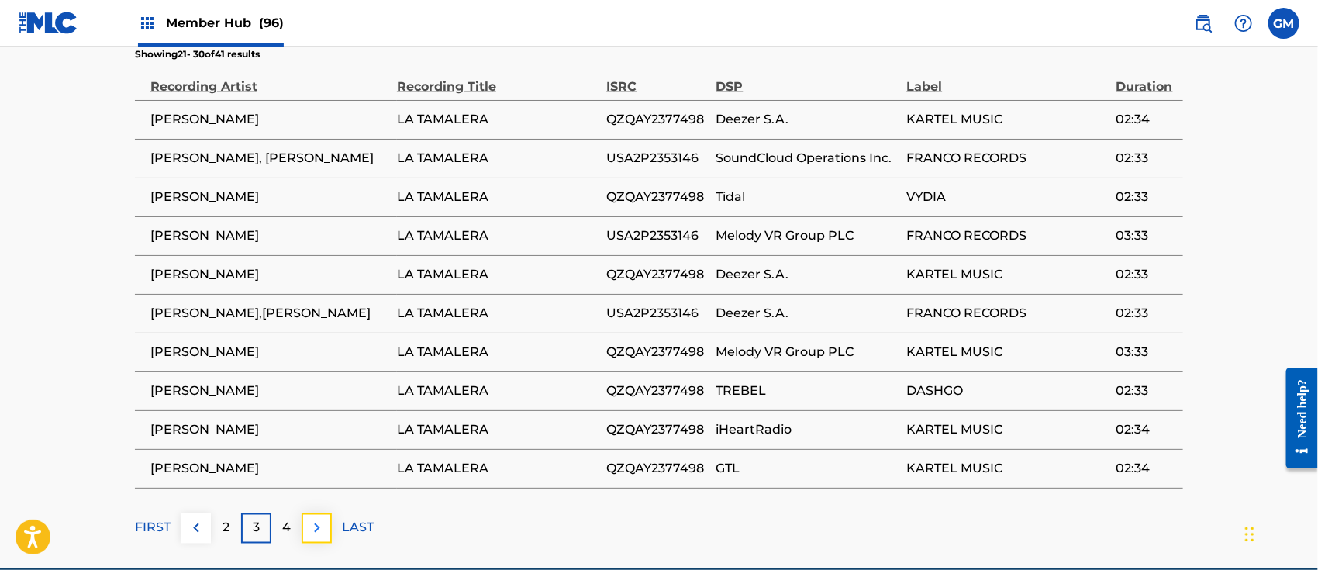
click at [317, 526] on img at bounding box center [317, 528] width 19 height 19
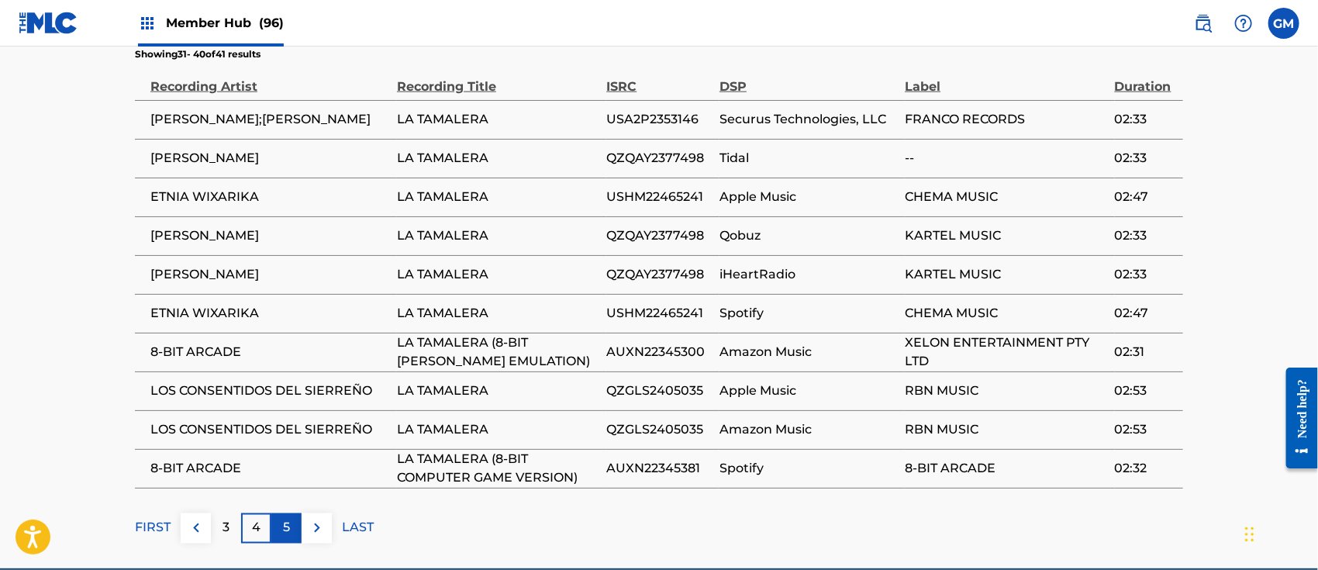
click at [288, 526] on p "5" at bounding box center [286, 528] width 7 height 19
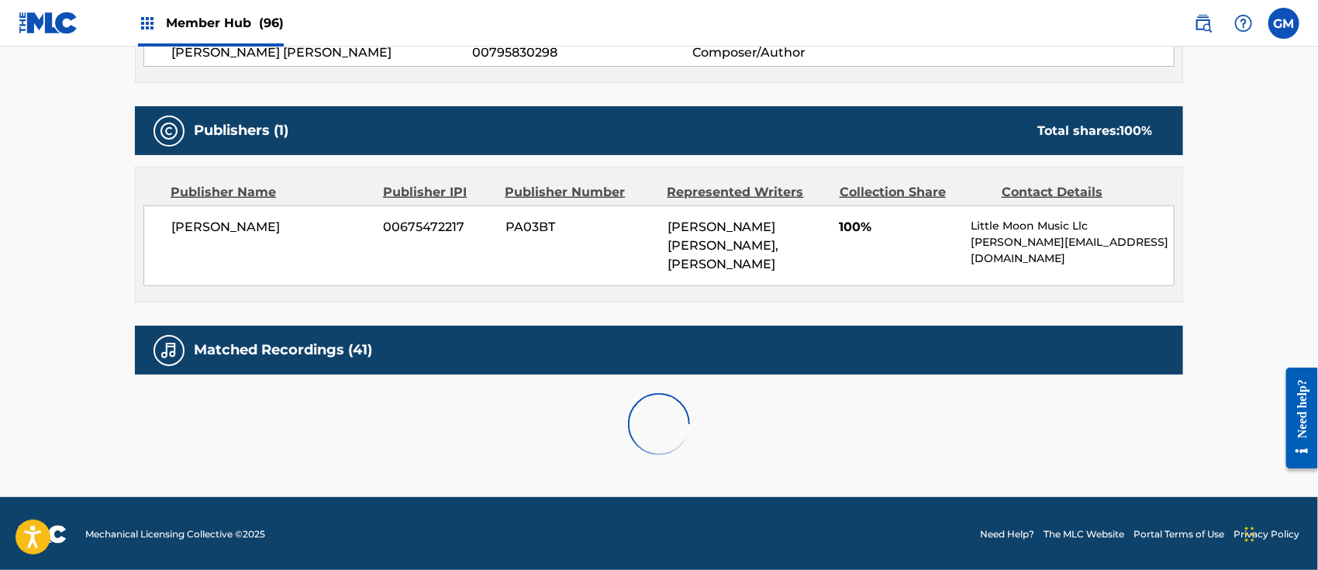
scroll to position [687, 0]
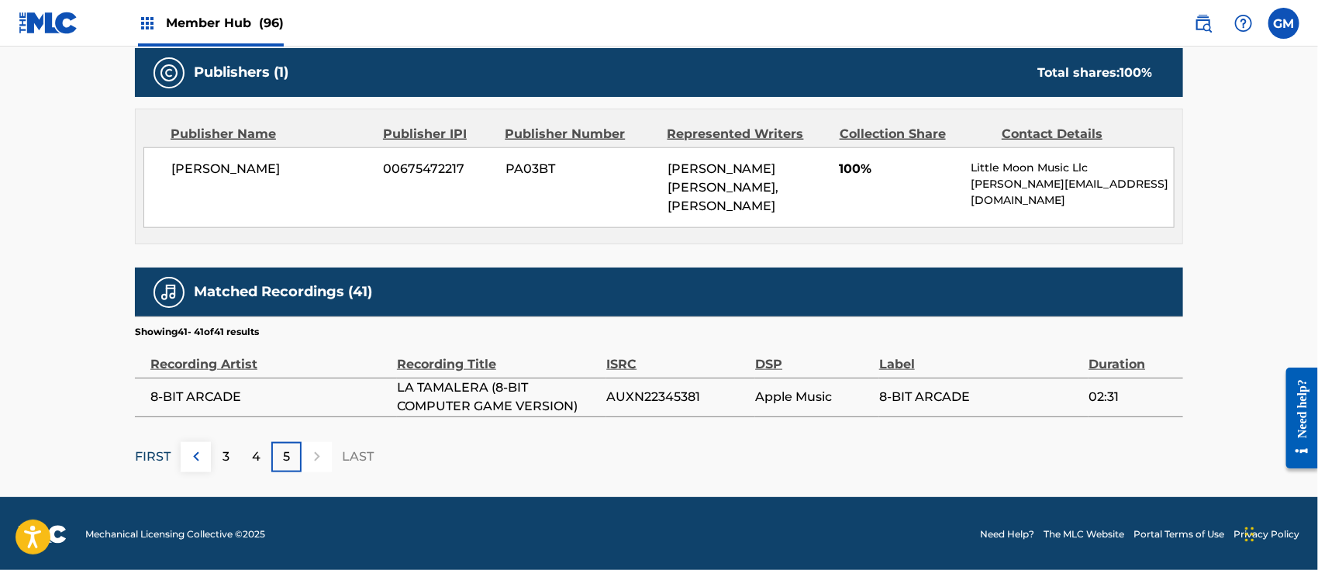
click at [156, 456] on p "FIRST" at bounding box center [153, 456] width 36 height 19
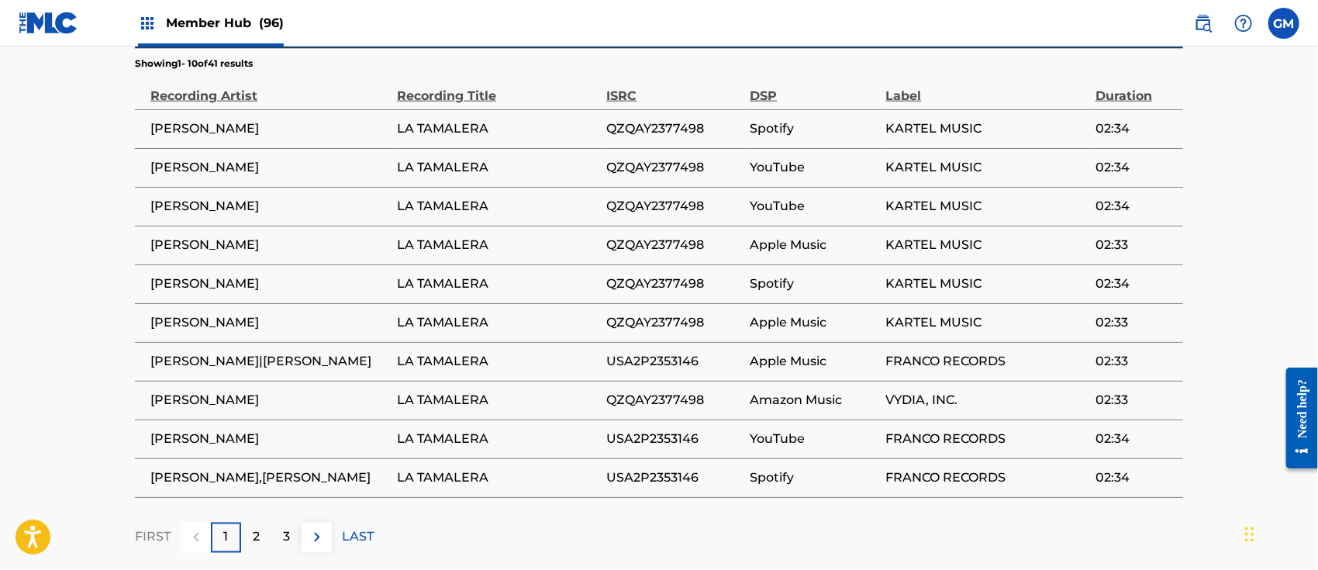
scroll to position [964, 0]
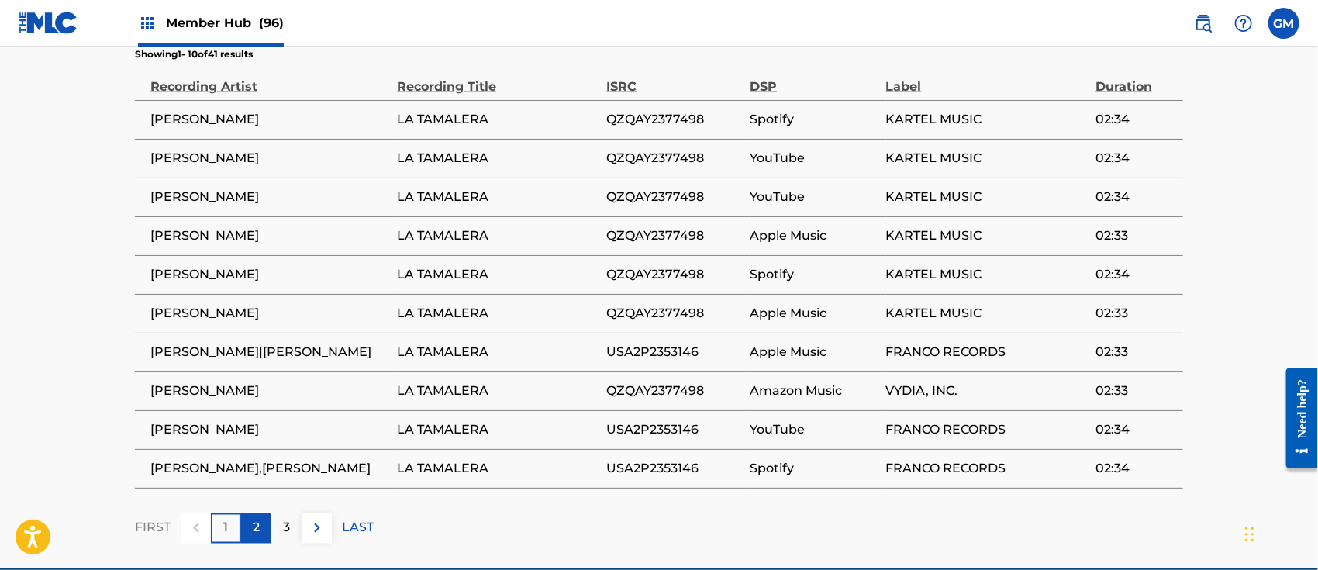
click at [253, 530] on p "2" at bounding box center [256, 528] width 7 height 19
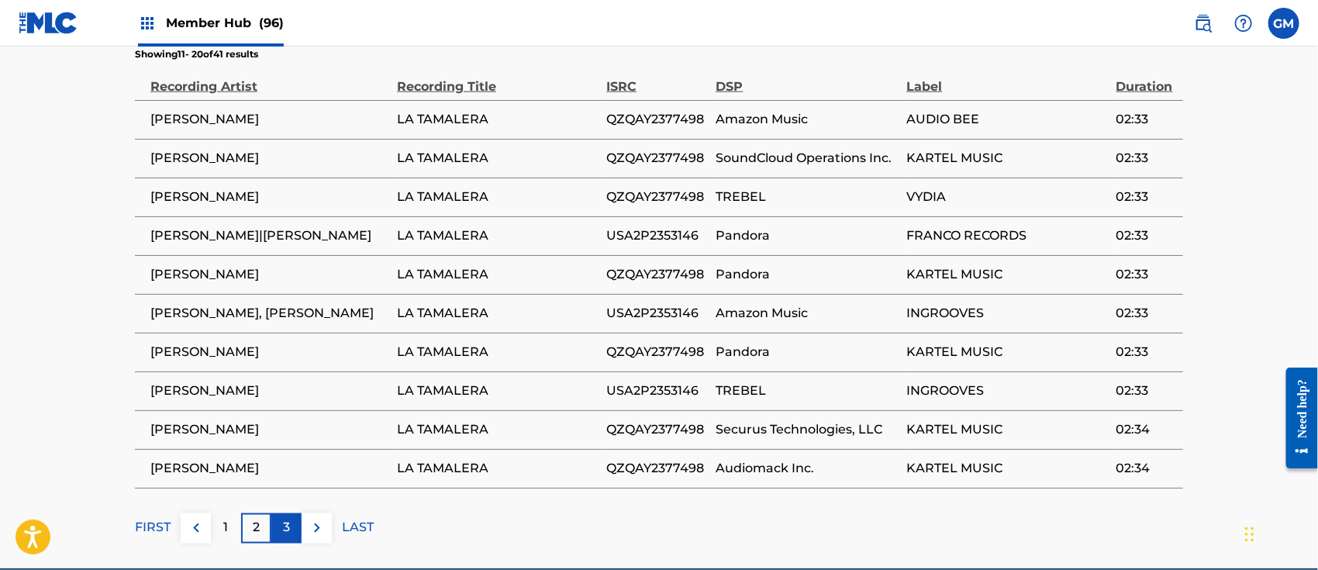
click at [285, 522] on p "3" at bounding box center [286, 528] width 7 height 19
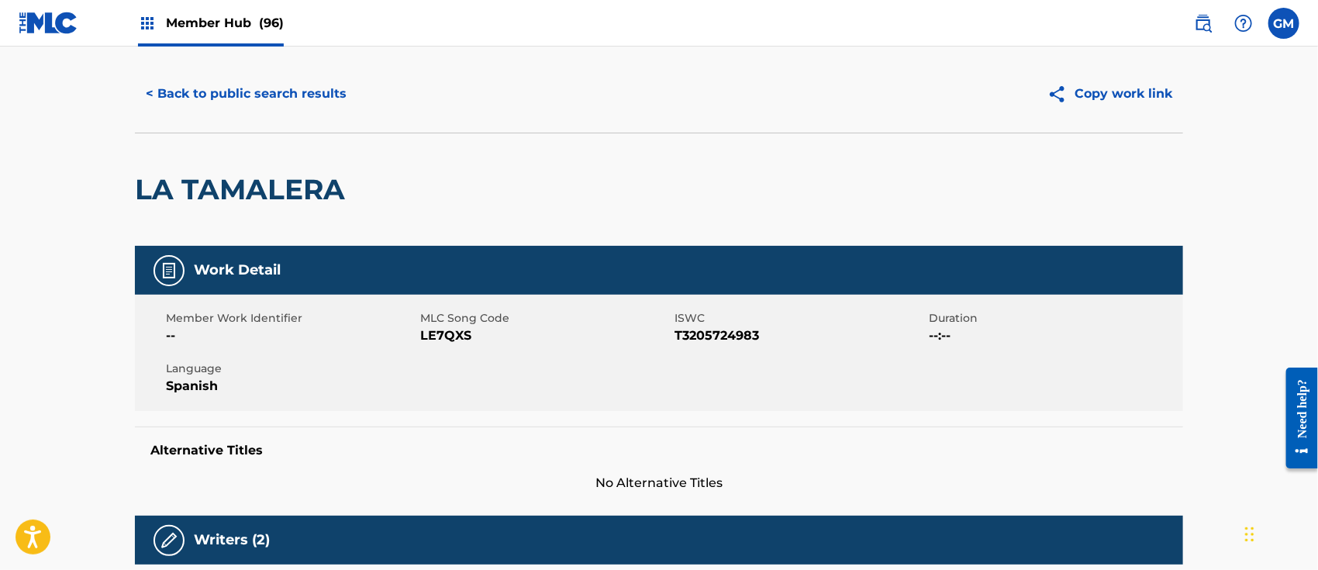
scroll to position [0, 0]
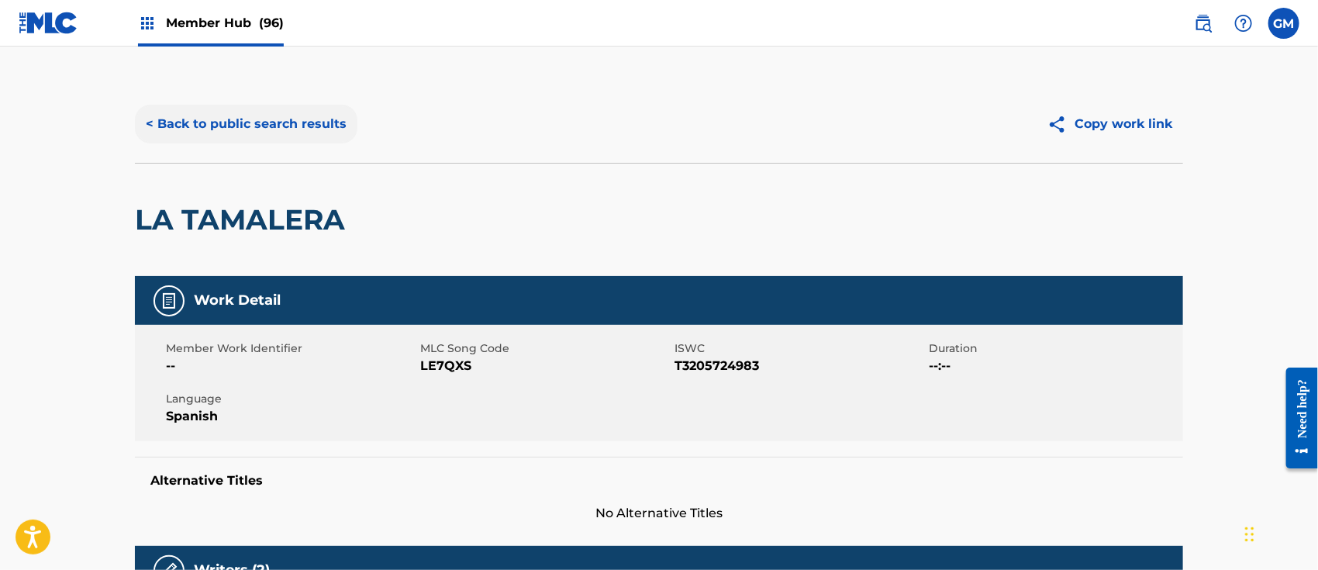
click at [282, 124] on button "< Back to public search results" at bounding box center [246, 124] width 222 height 39
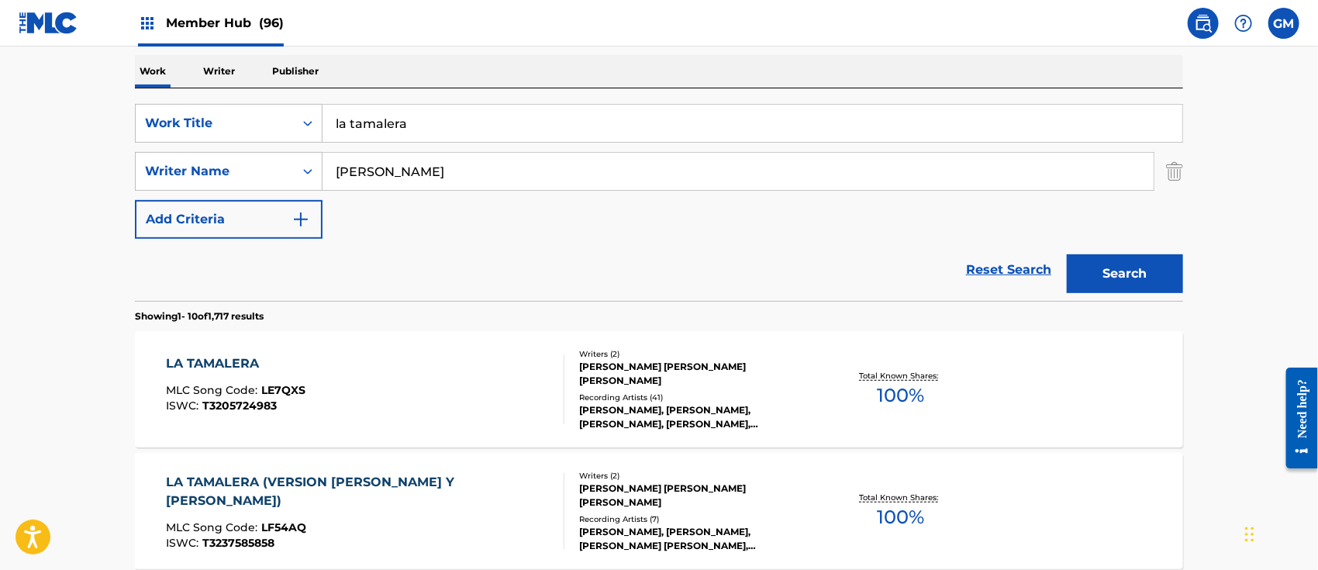
scroll to position [482, 0]
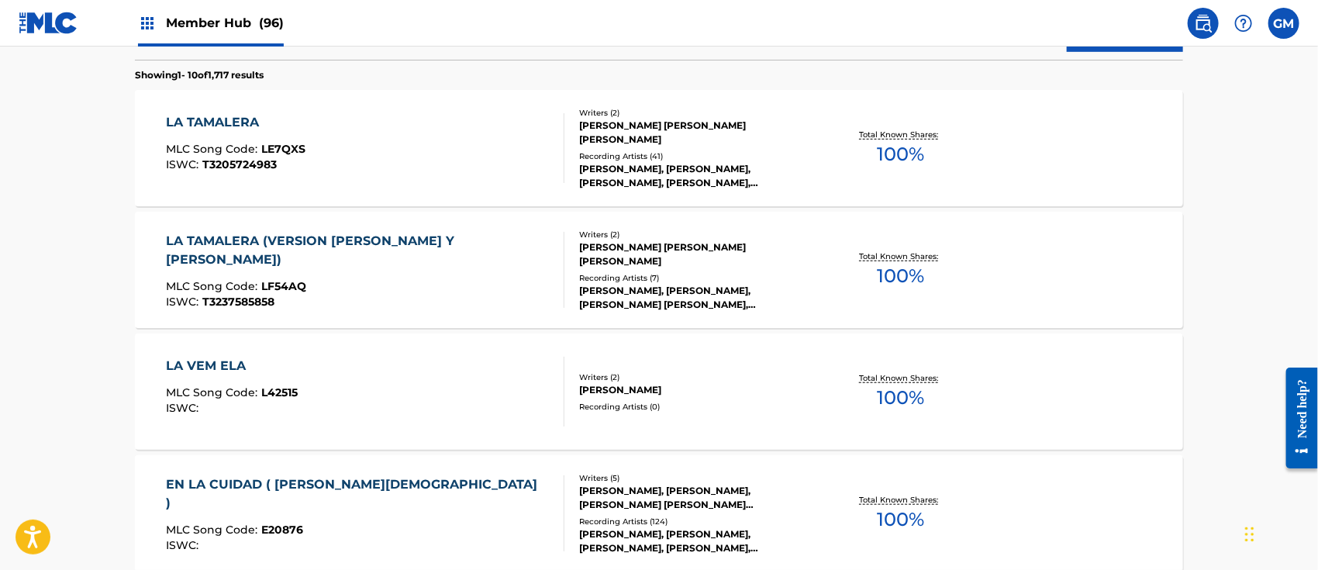
click at [366, 247] on div "LA TAMALERA (VERSION [PERSON_NAME] Y [PERSON_NAME])" at bounding box center [359, 250] width 385 height 37
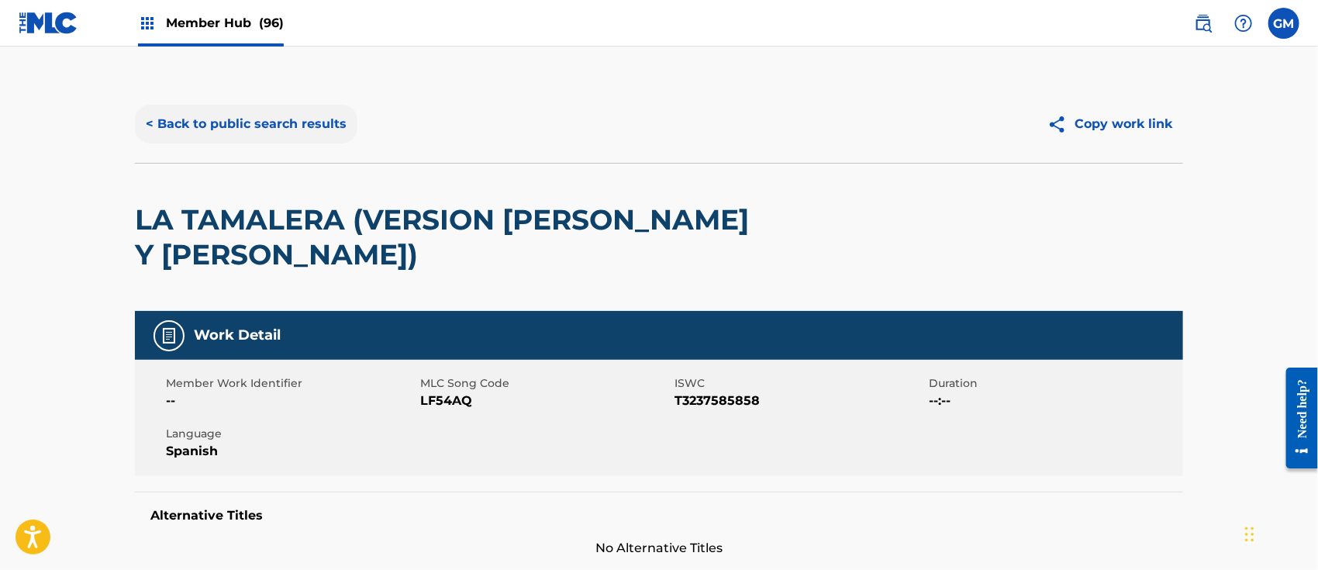
click at [261, 115] on button "< Back to public search results" at bounding box center [246, 124] width 222 height 39
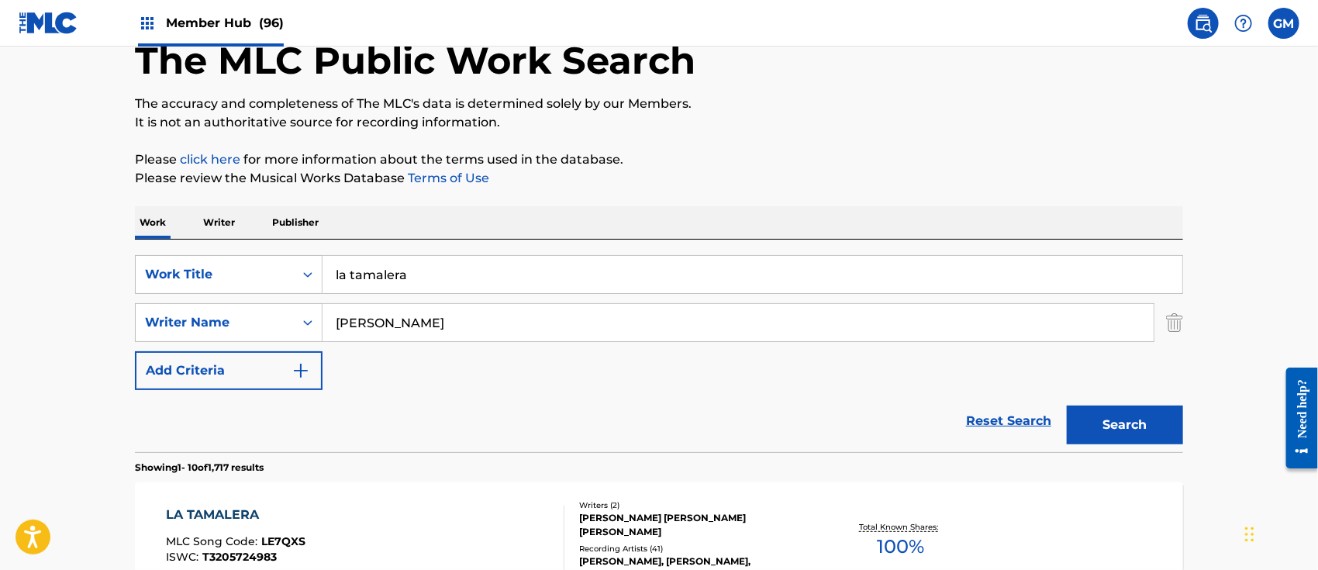
scroll to position [88, 0]
